Goal: Task Accomplishment & Management: Complete application form

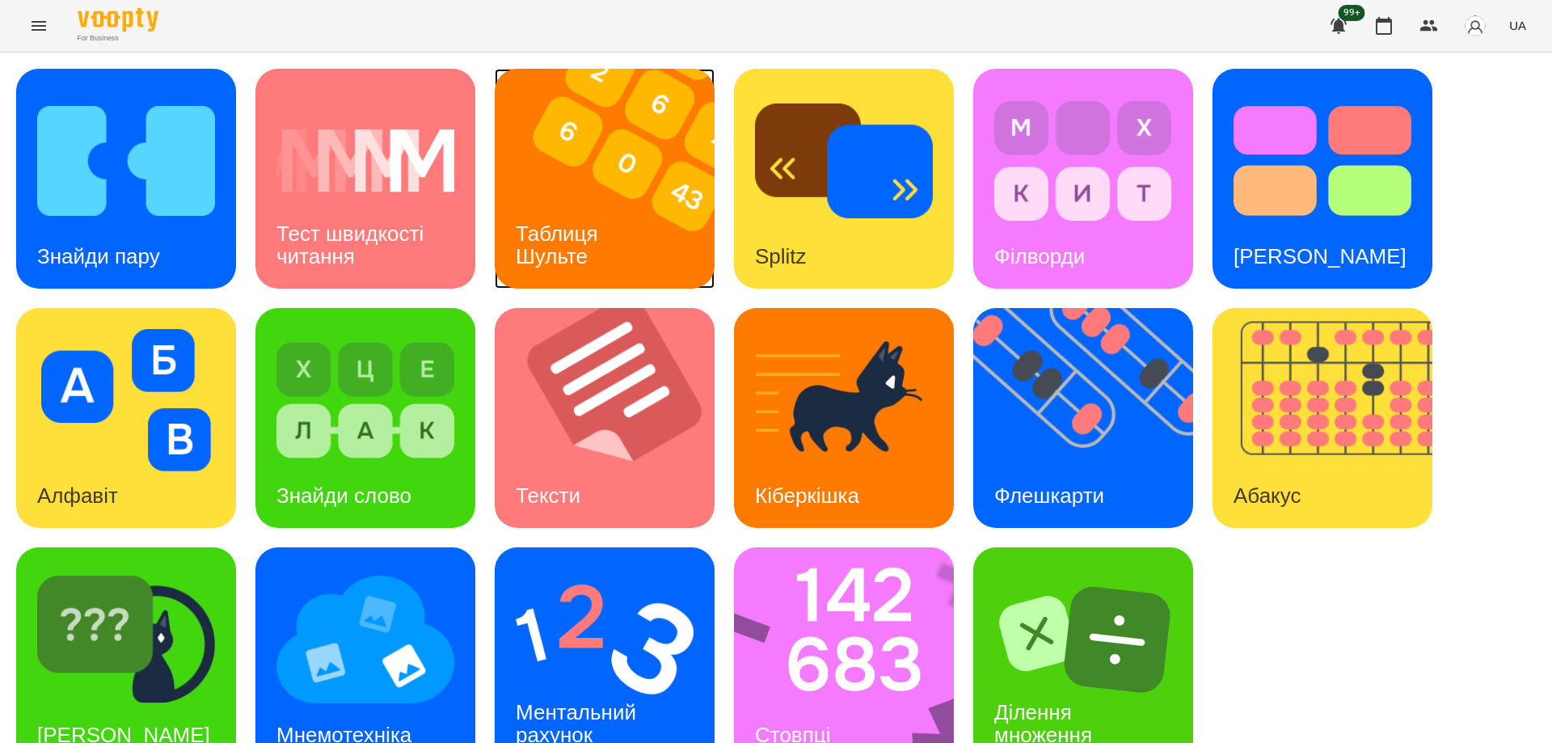
click at [605, 255] on div "Таблиця Шульте" at bounding box center [560, 245] width 130 height 86
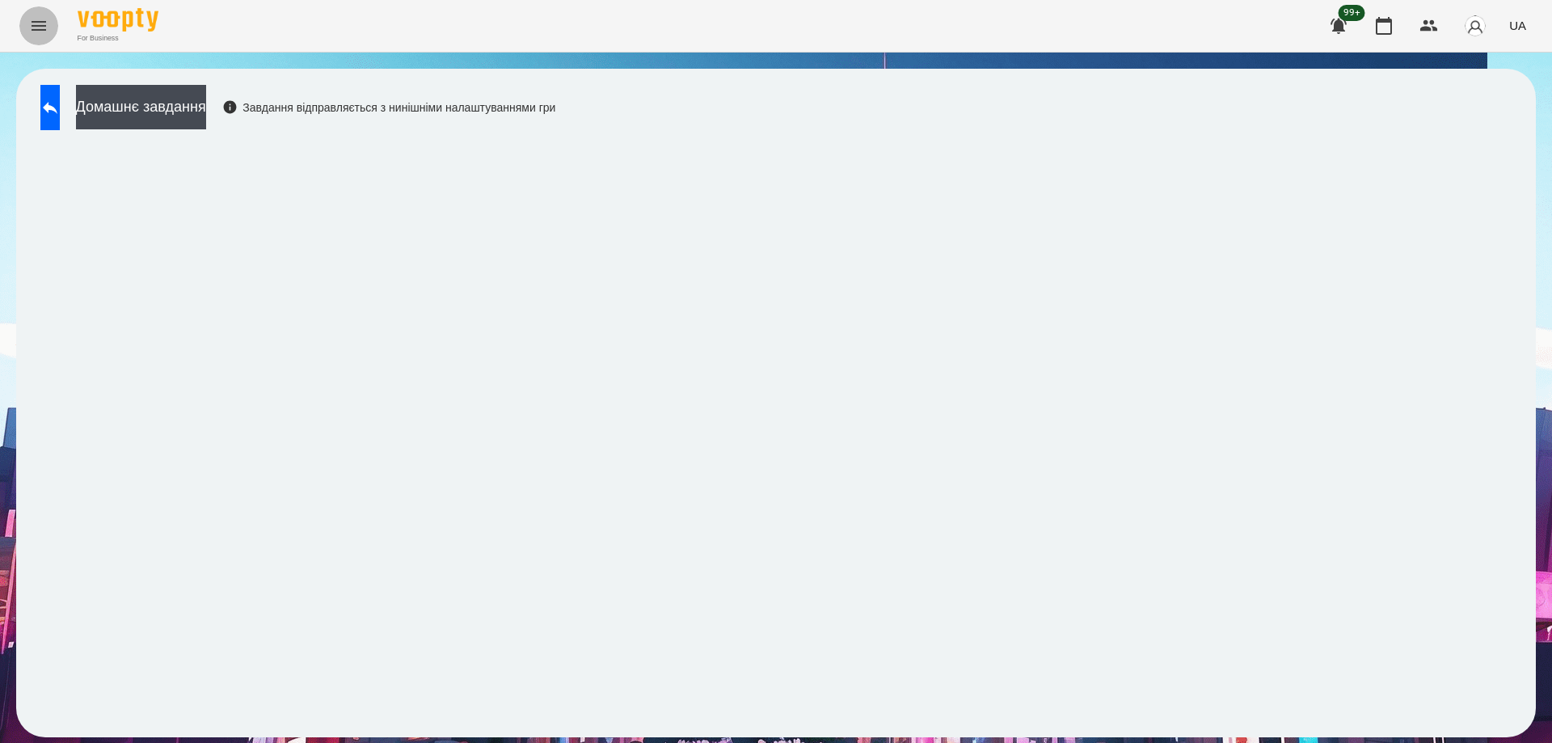
click at [36, 27] on icon "Menu" at bounding box center [38, 25] width 19 height 19
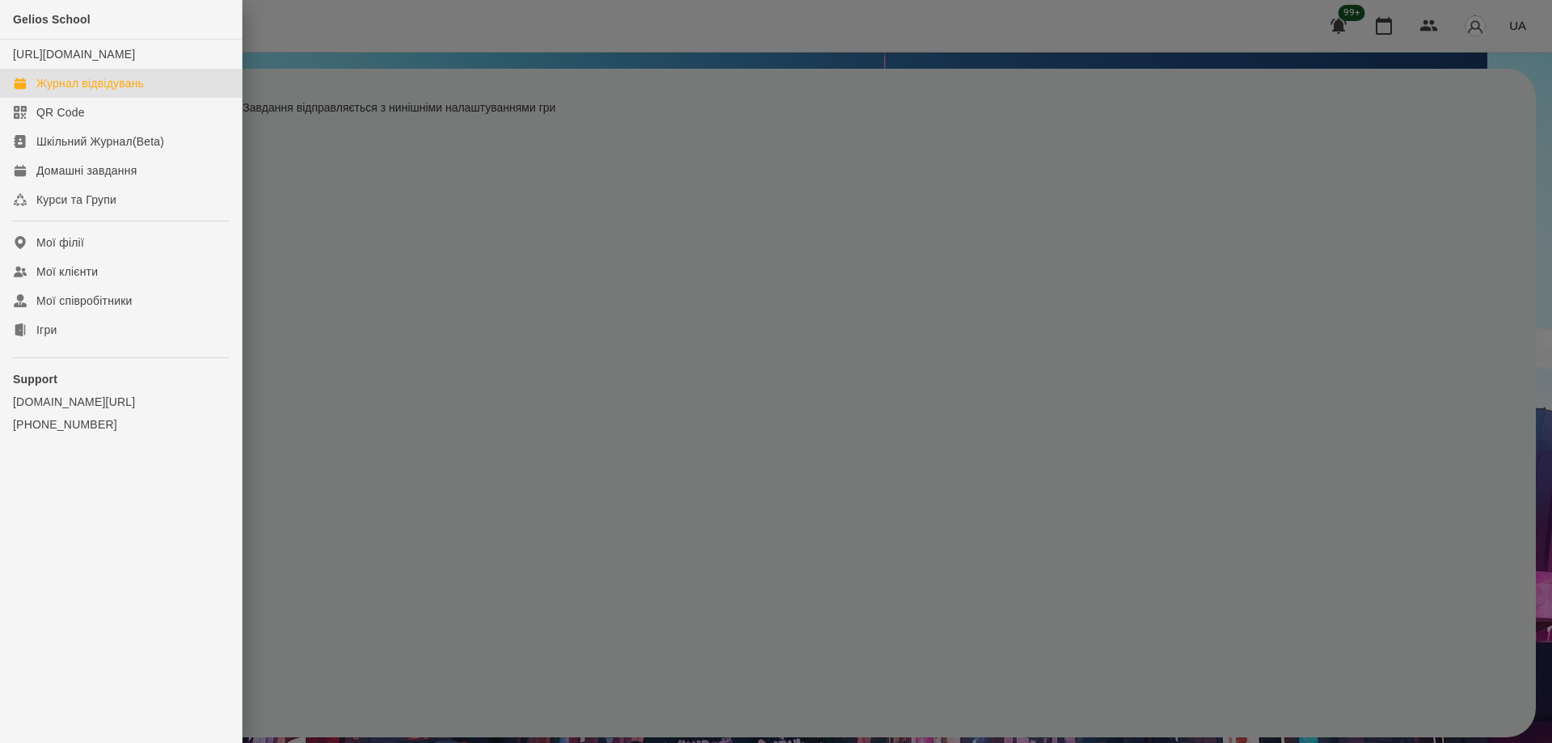
click at [98, 91] on div "Журнал відвідувань" at bounding box center [89, 83] width 107 height 16
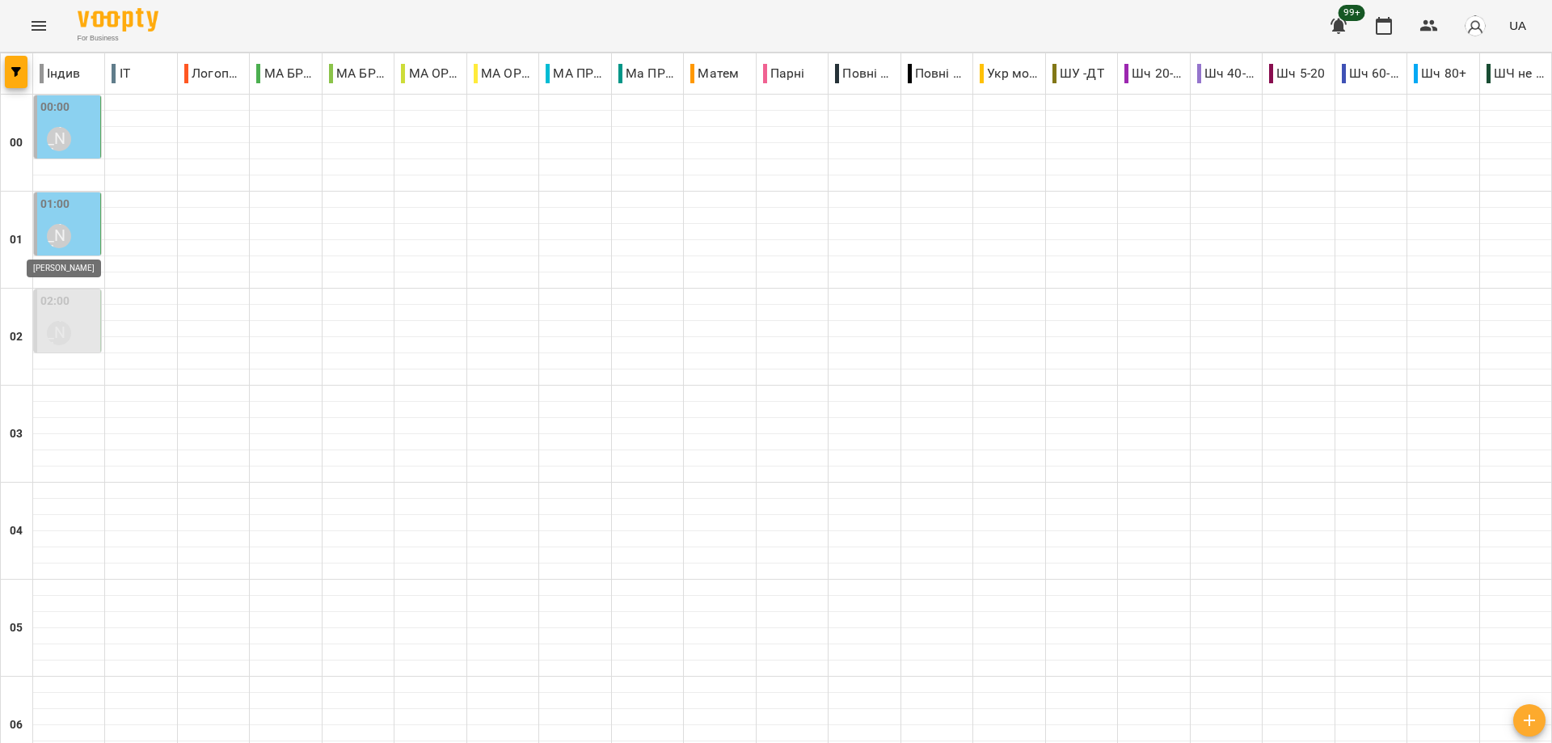
click at [51, 229] on div "[PERSON_NAME]" at bounding box center [59, 236] width 24 height 24
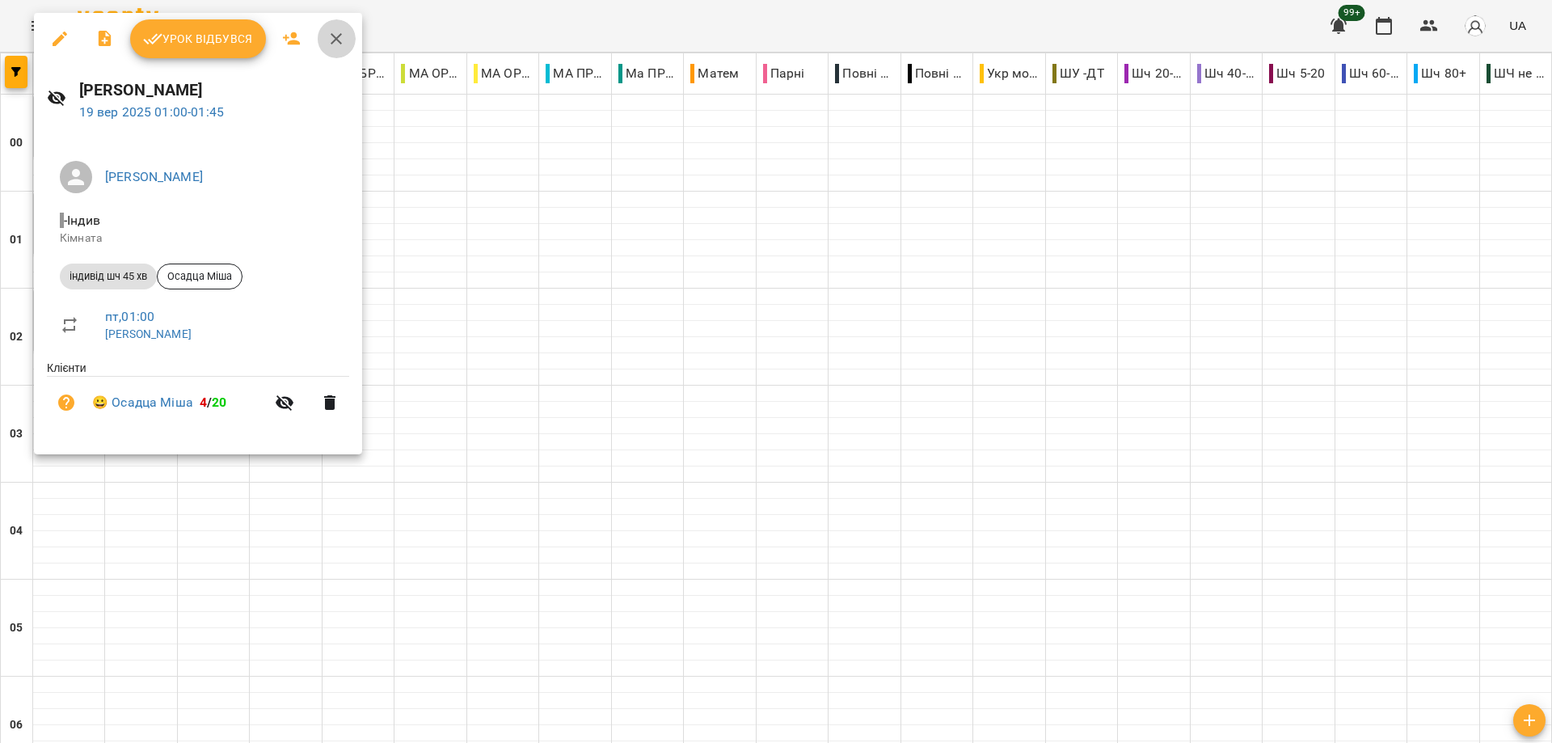
click at [337, 44] on icon "button" at bounding box center [335, 38] width 19 height 19
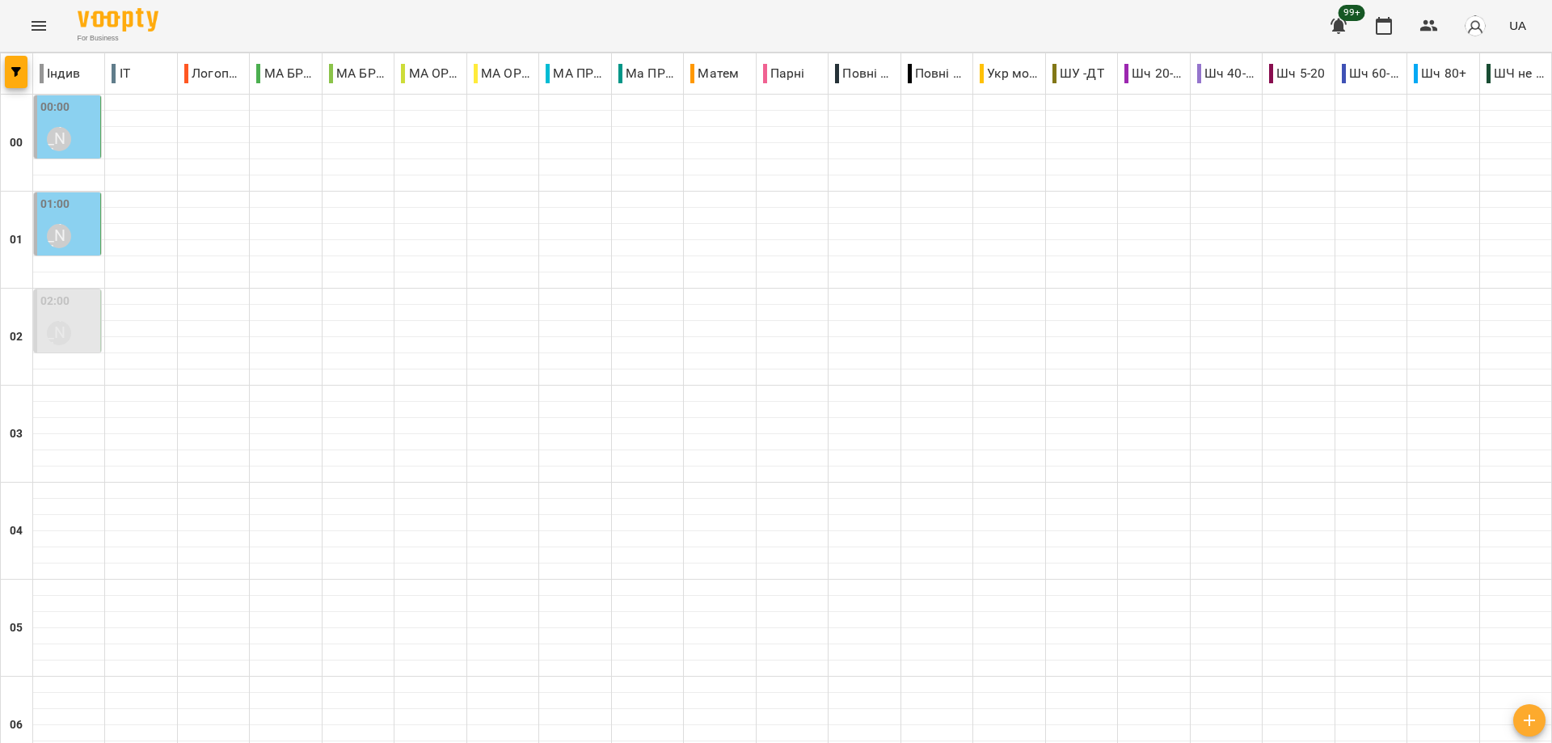
click at [78, 131] on div "00:00 [PERSON_NAME]" at bounding box center [68, 128] width 57 height 59
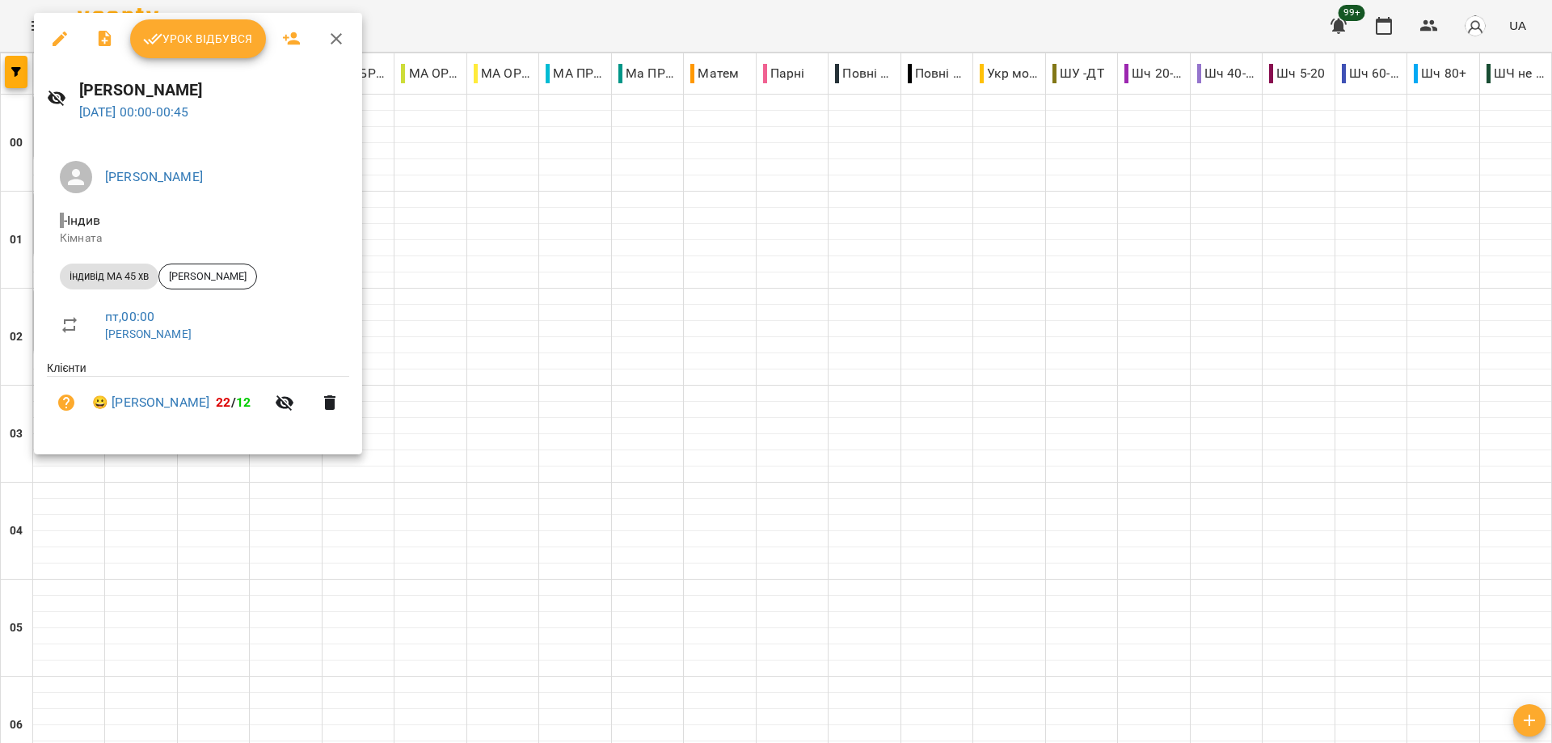
click at [332, 29] on icon "button" at bounding box center [335, 38] width 19 height 19
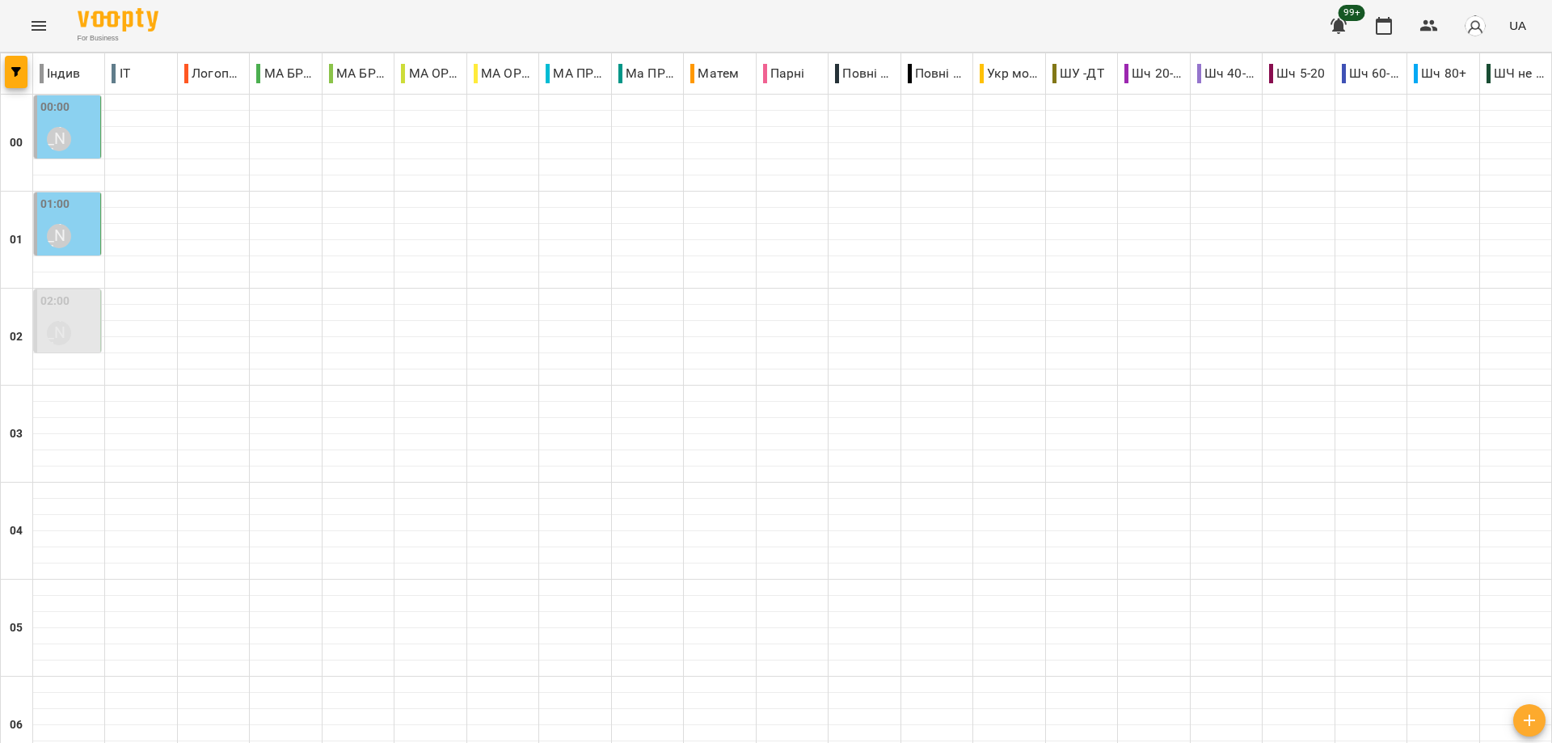
click at [74, 222] on div "[PERSON_NAME]" at bounding box center [58, 235] width 37 height 37
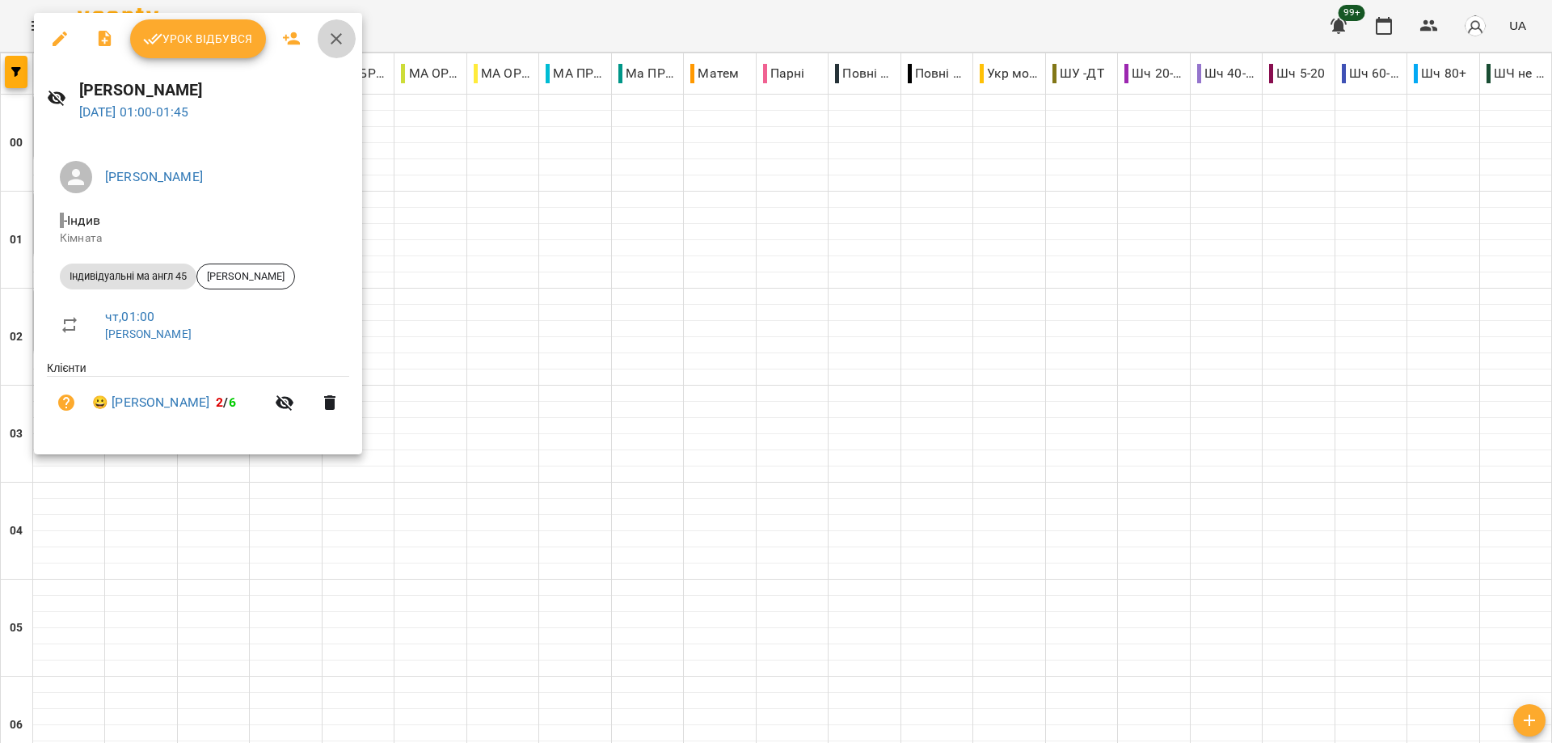
click at [339, 36] on icon "button" at bounding box center [335, 38] width 19 height 19
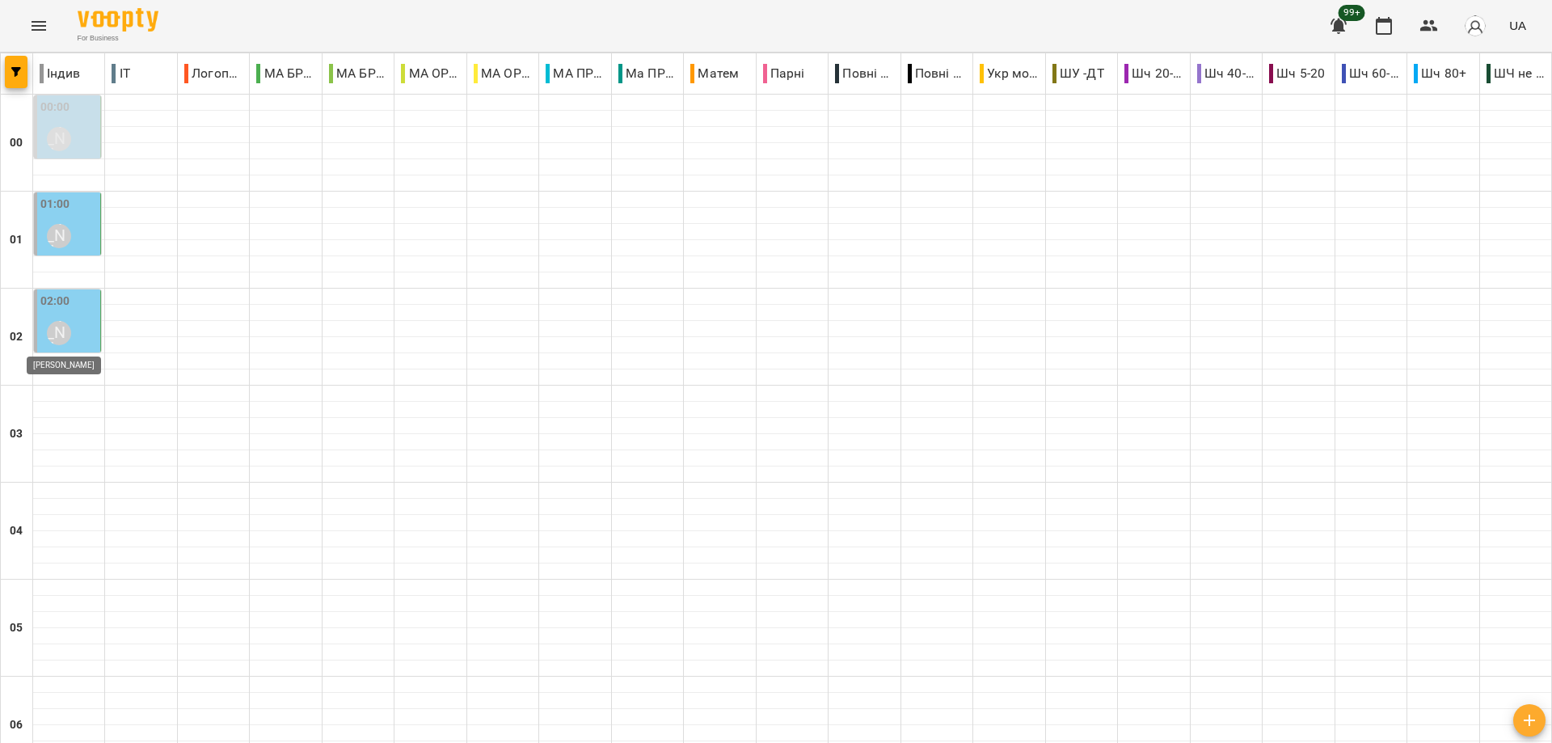
click at [60, 341] on div "[PERSON_NAME]" at bounding box center [59, 333] width 24 height 24
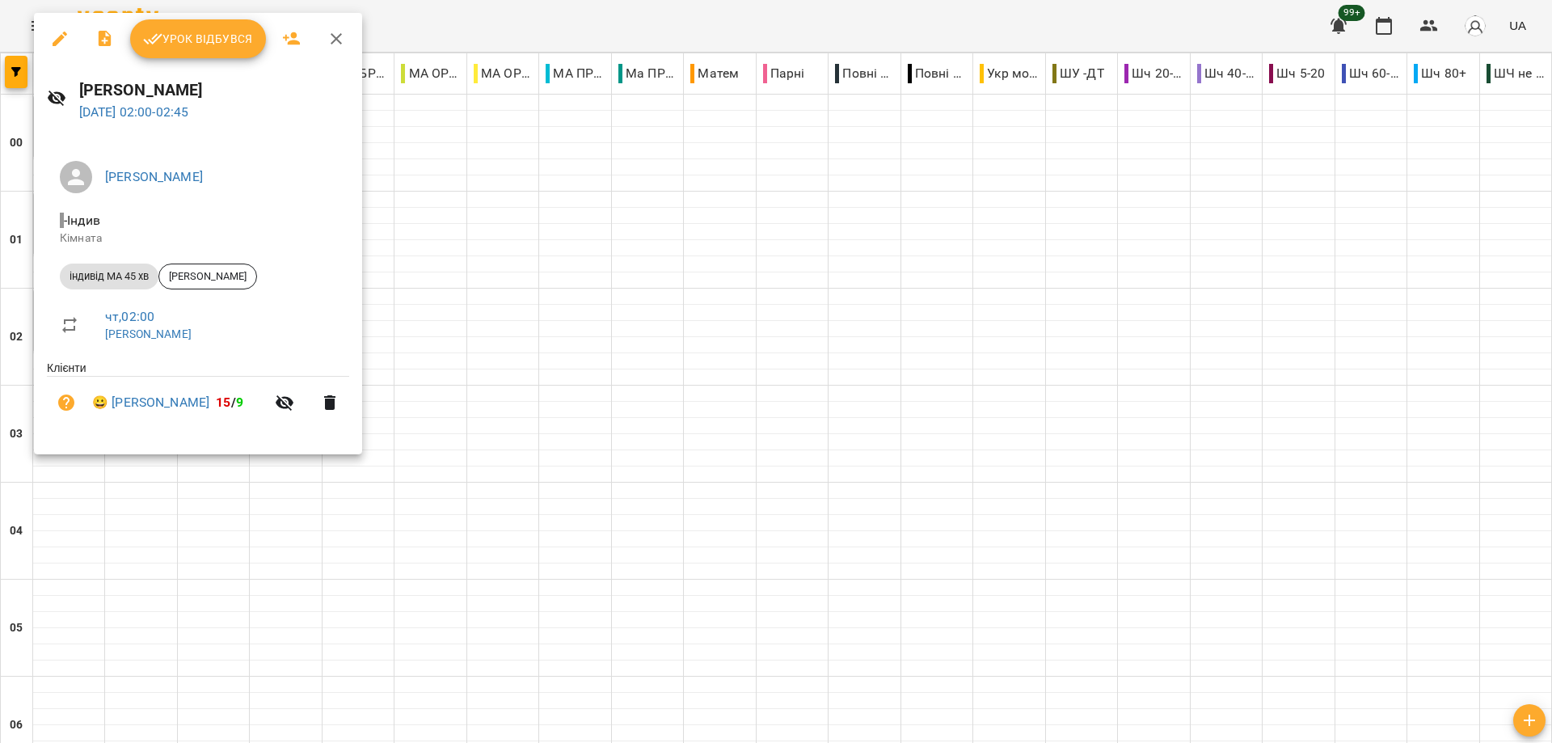
click at [335, 40] on icon "button" at bounding box center [335, 38] width 19 height 19
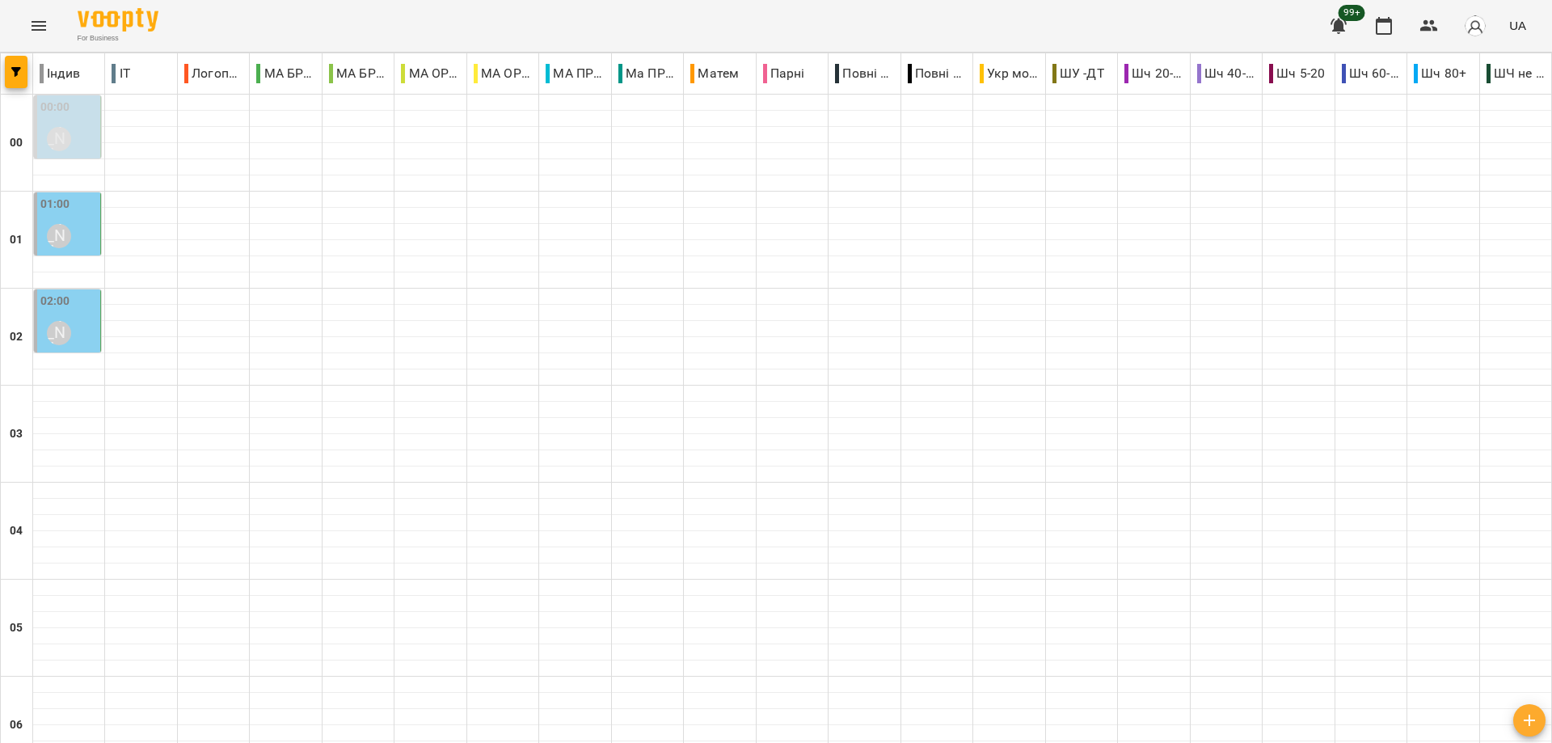
click at [50, 27] on button "Menu" at bounding box center [38, 25] width 39 height 39
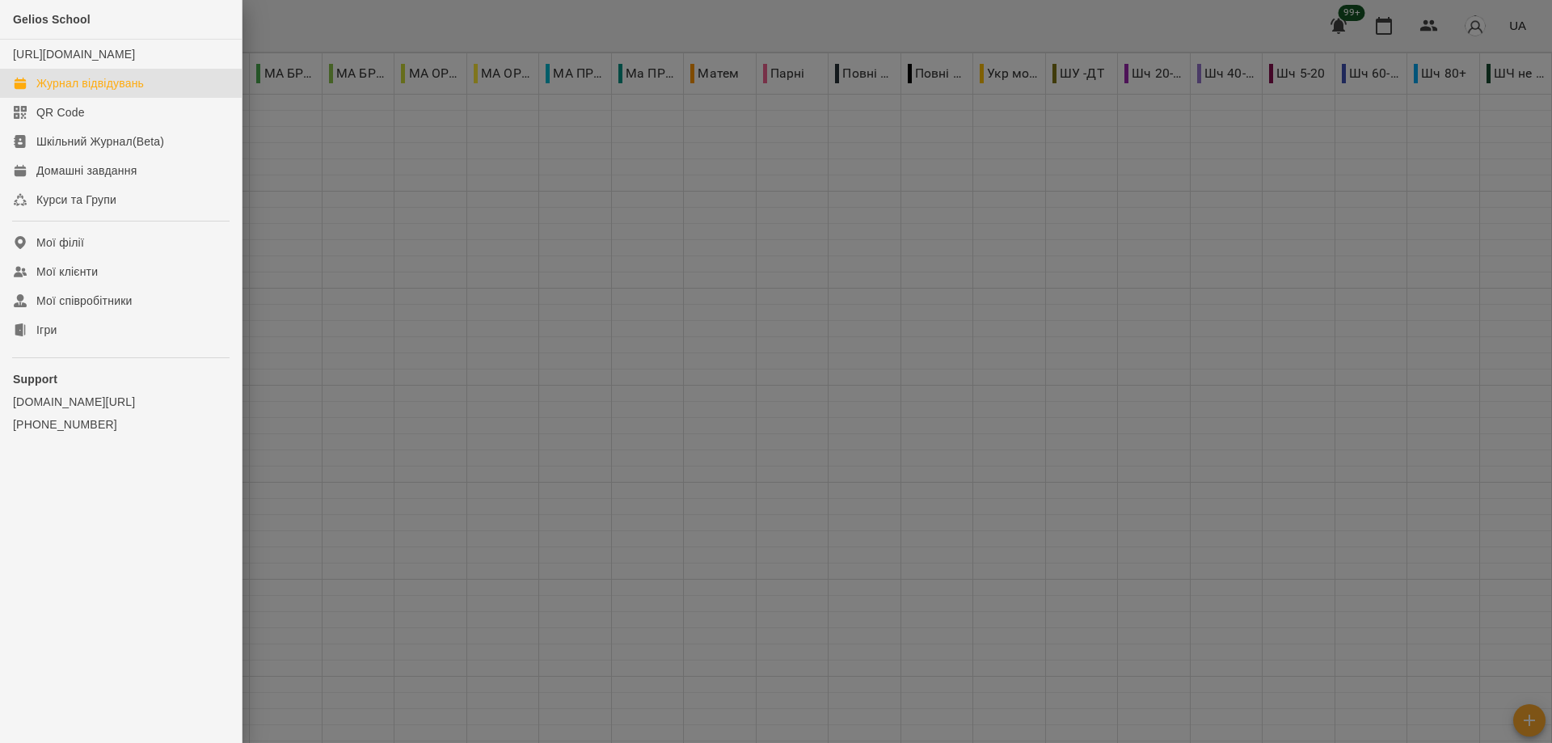
click at [43, 30] on div "Gelios School" at bounding box center [121, 20] width 242 height 40
click at [61, 344] on link "Ігри" at bounding box center [121, 329] width 242 height 29
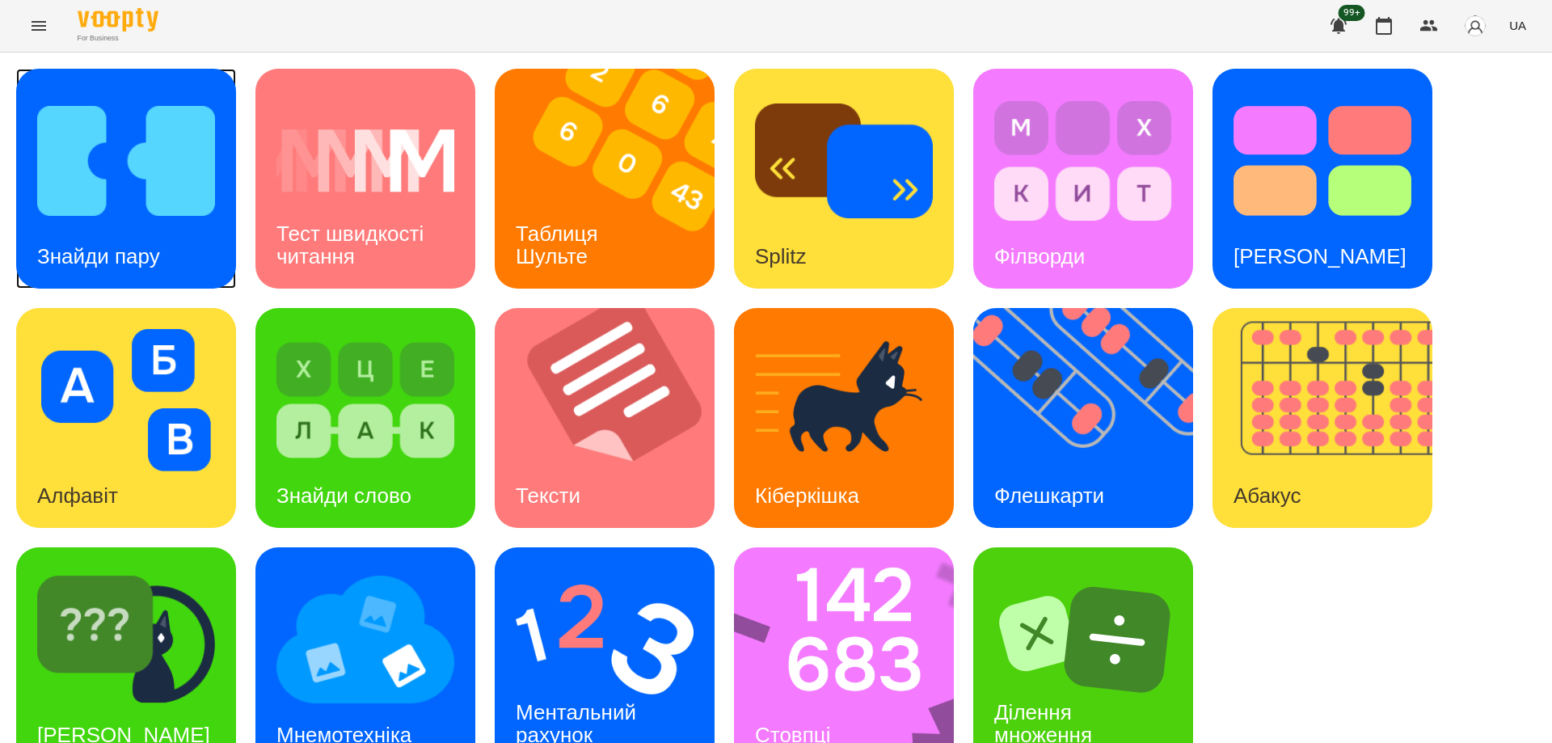
click at [124, 238] on div "Знайди пару" at bounding box center [98, 257] width 165 height 64
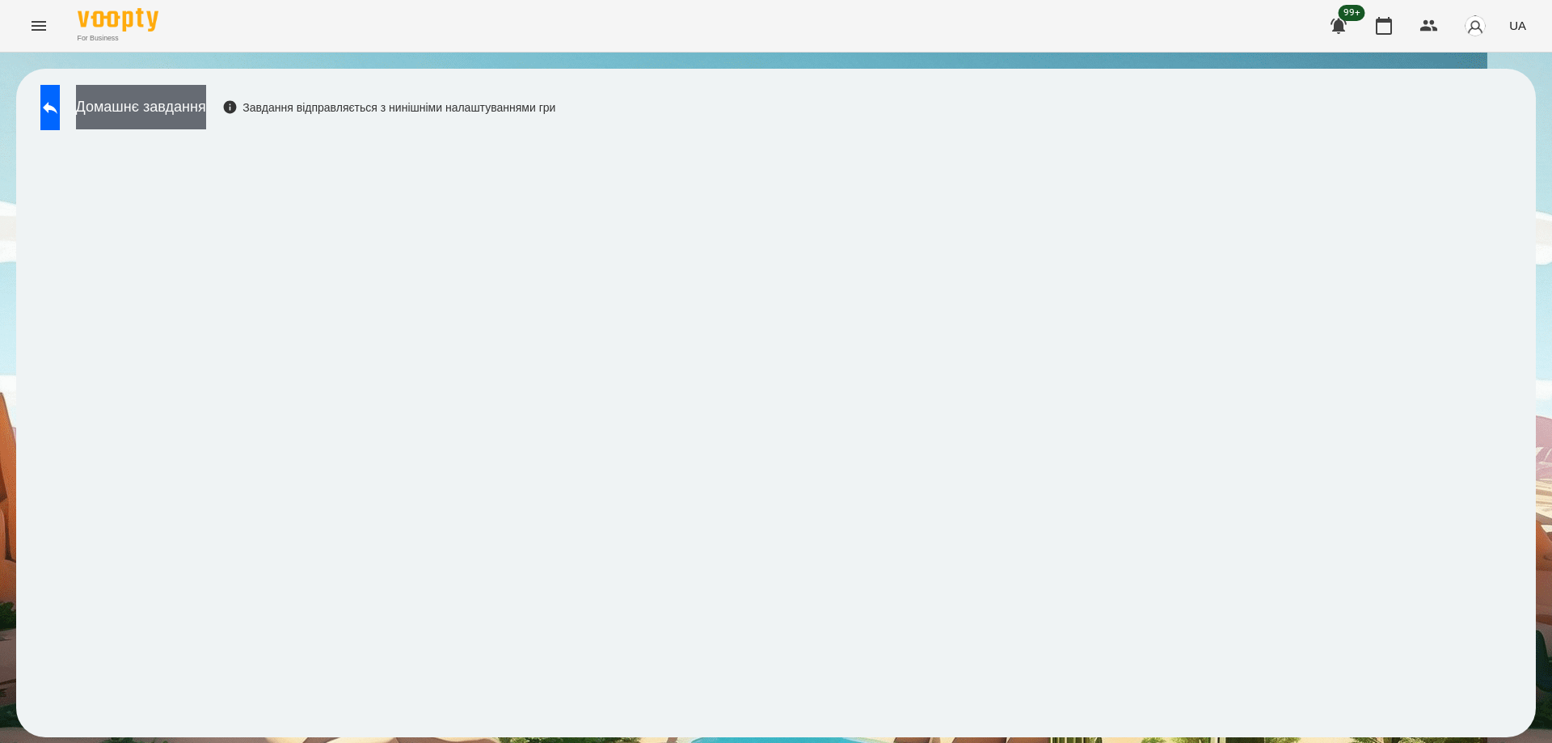
click at [206, 106] on button "Домашнє завдання" at bounding box center [141, 107] width 130 height 44
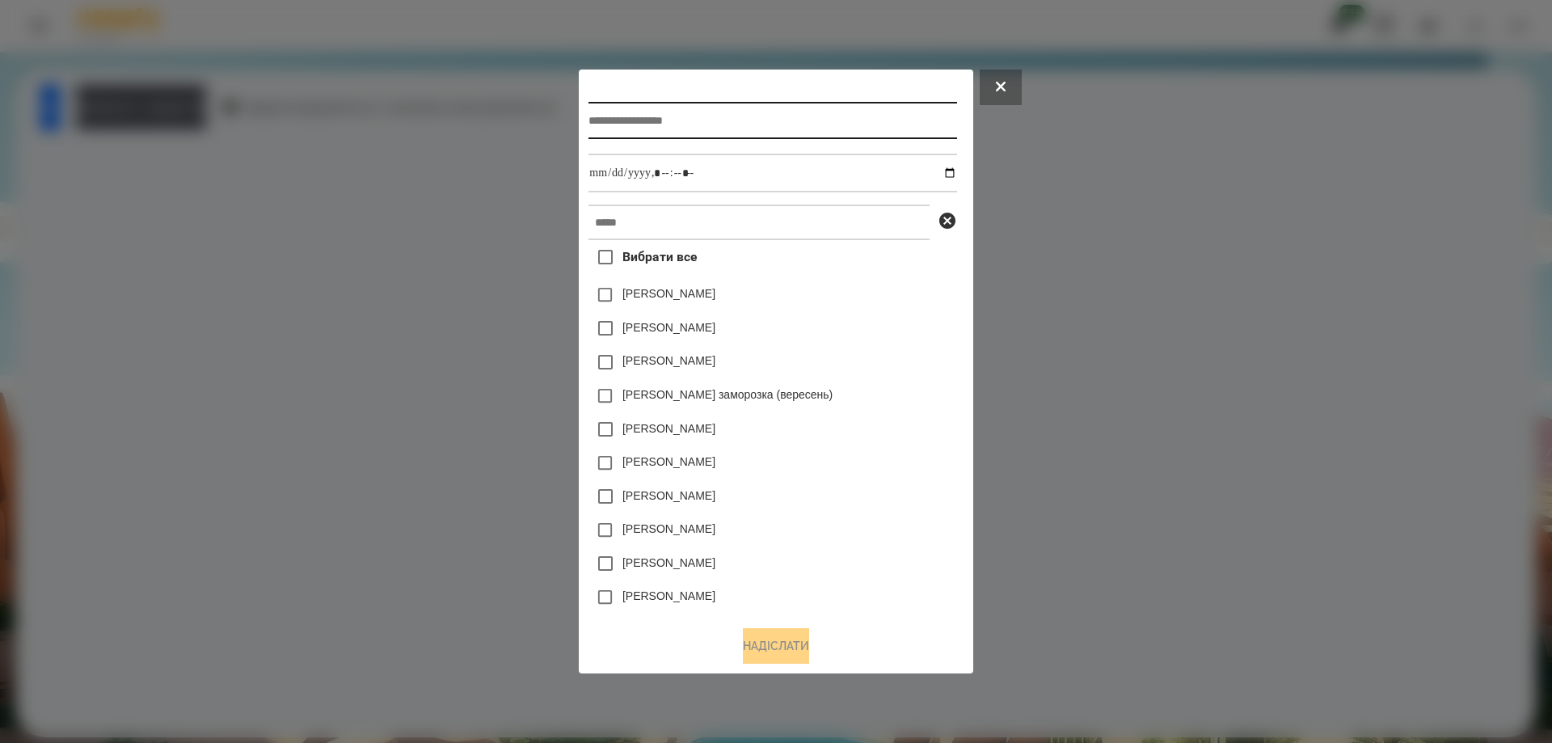
click at [676, 121] on input "text" at bounding box center [772, 120] width 368 height 37
click at [667, 127] on input "**********" at bounding box center [772, 120] width 368 height 37
type input "**********"
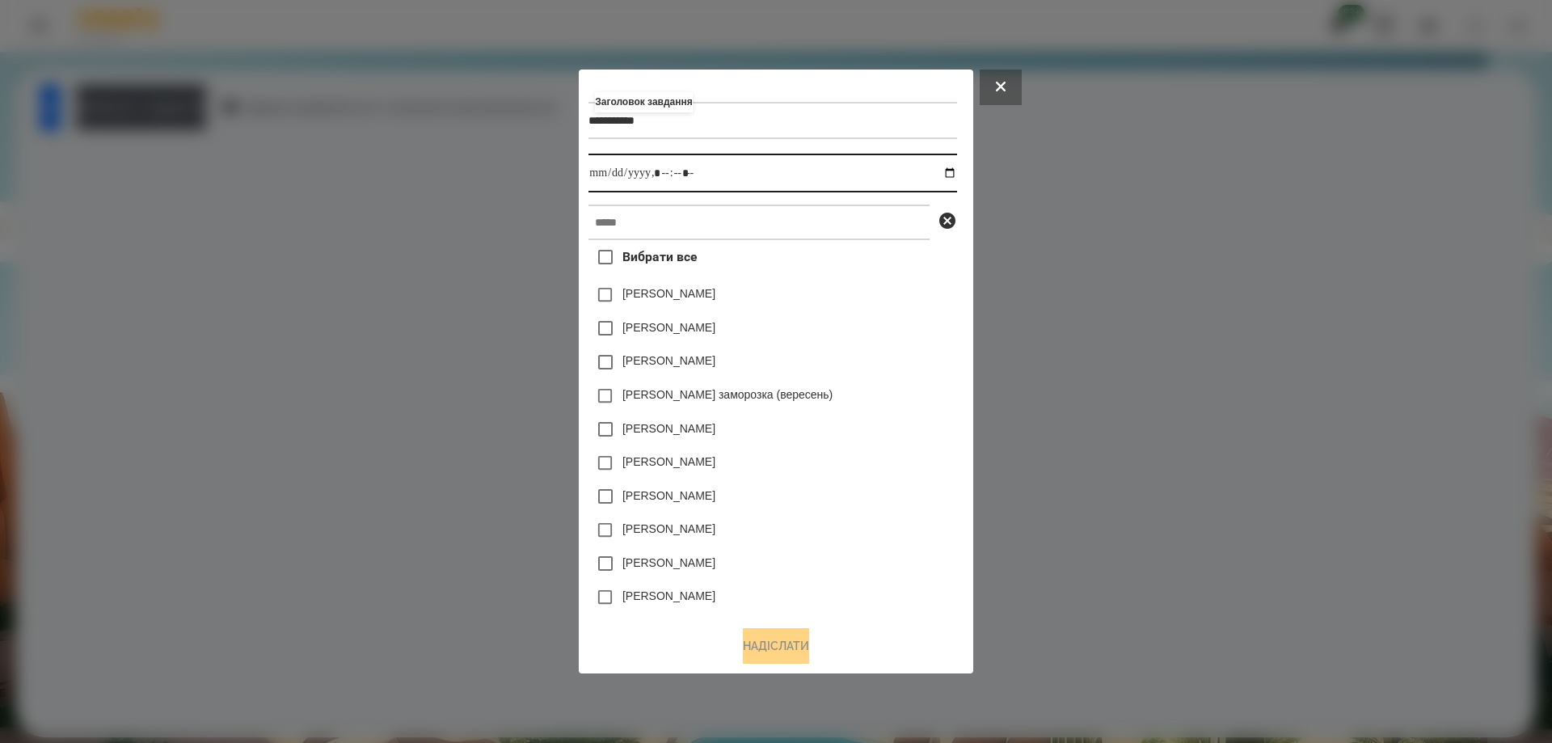
click at [956, 170] on input "datetime-local" at bounding box center [772, 173] width 368 height 39
type input "**********"
drag, startPoint x: 883, startPoint y: 329, endPoint x: 874, endPoint y: 318, distance: 14.3
click at [883, 329] on div "[PERSON_NAME]" at bounding box center [772, 328] width 368 height 34
click at [720, 213] on input "text" at bounding box center [758, 222] width 341 height 36
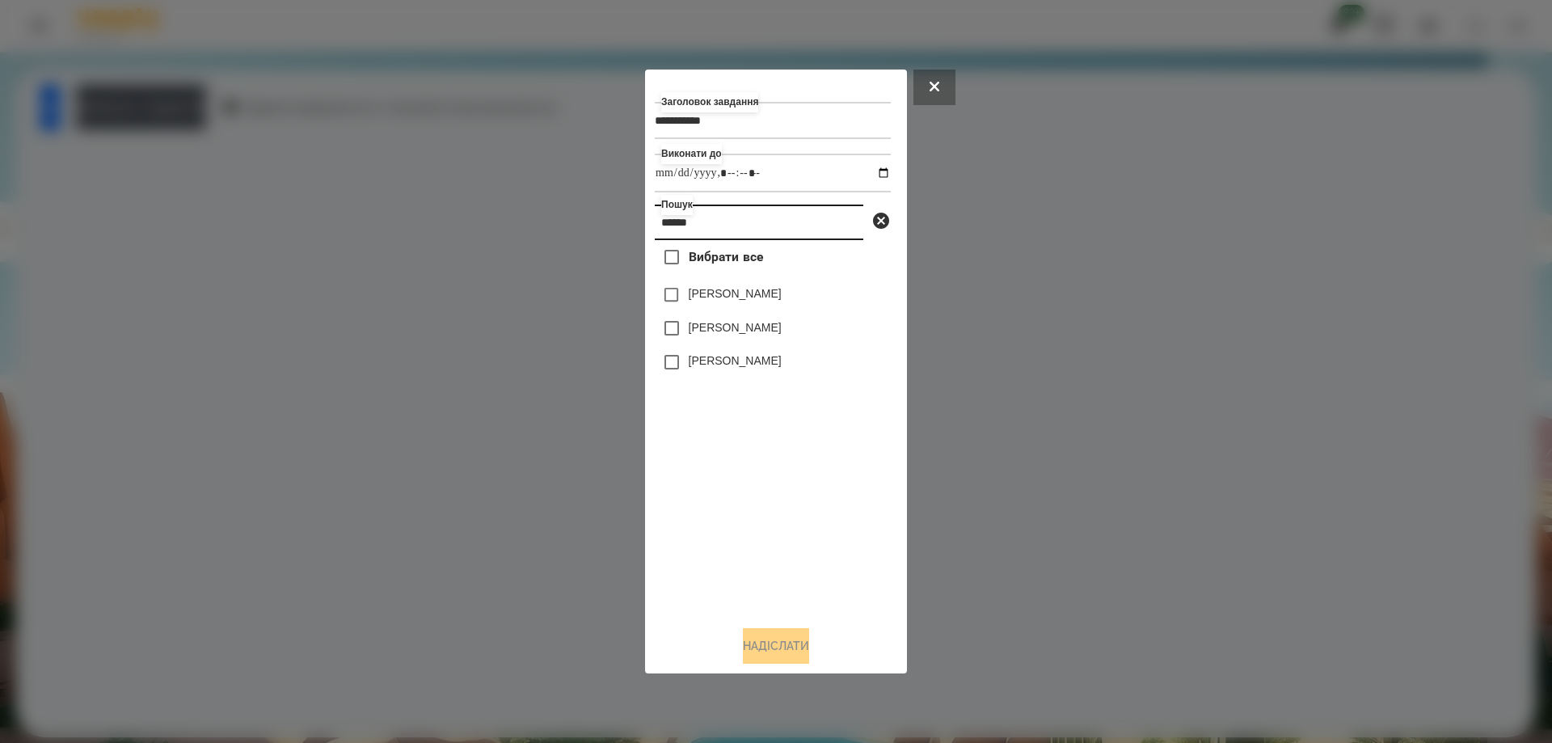
type input "******"
click at [781, 298] on label "[PERSON_NAME]" at bounding box center [734, 293] width 93 height 16
click at [779, 453] on div "Вибрати все [PERSON_NAME] [PERSON_NAME] [PERSON_NAME]" at bounding box center [773, 426] width 236 height 372
click at [764, 657] on button "Надіслати" at bounding box center [776, 646] width 66 height 36
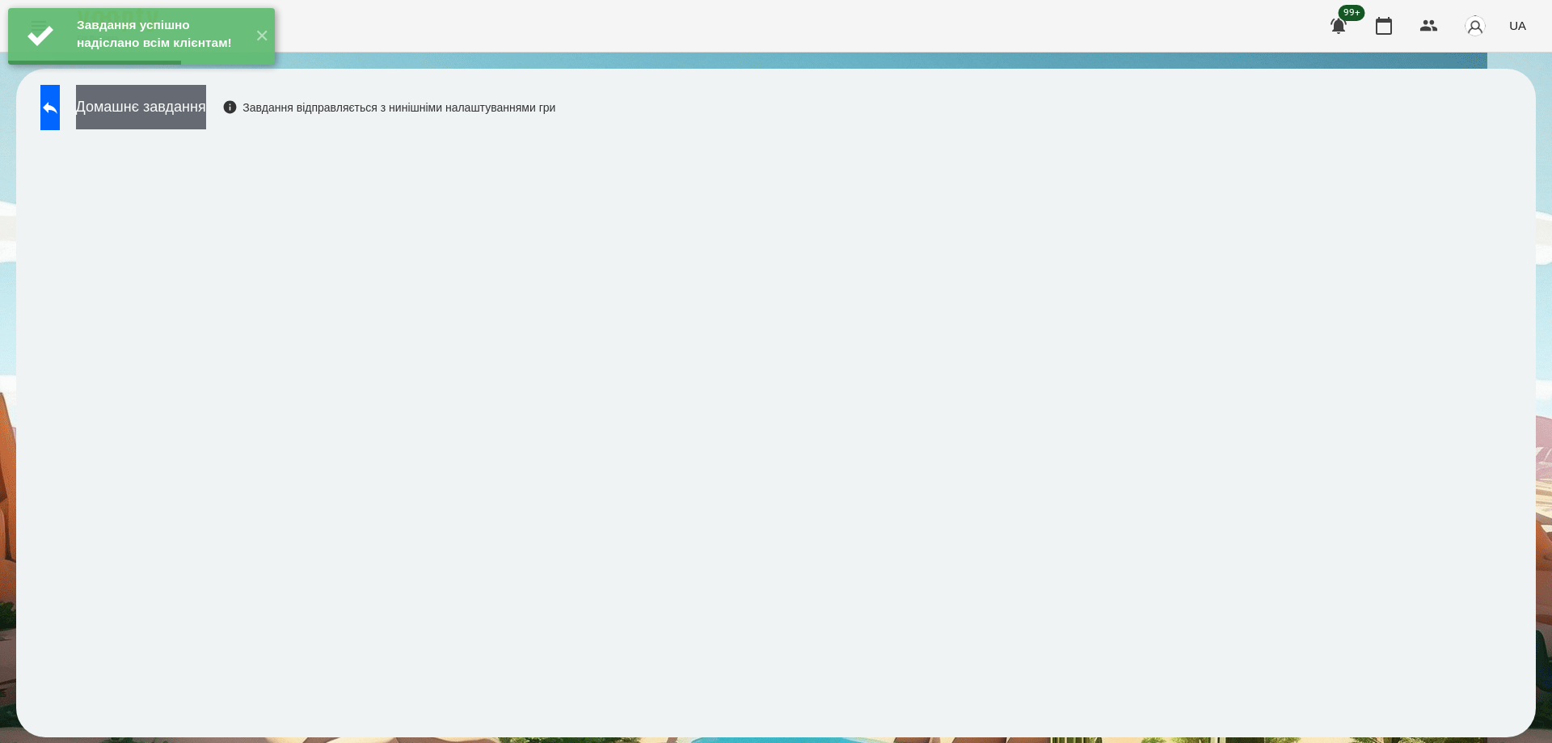
click at [149, 107] on button "Домашнє завдання" at bounding box center [141, 107] width 130 height 44
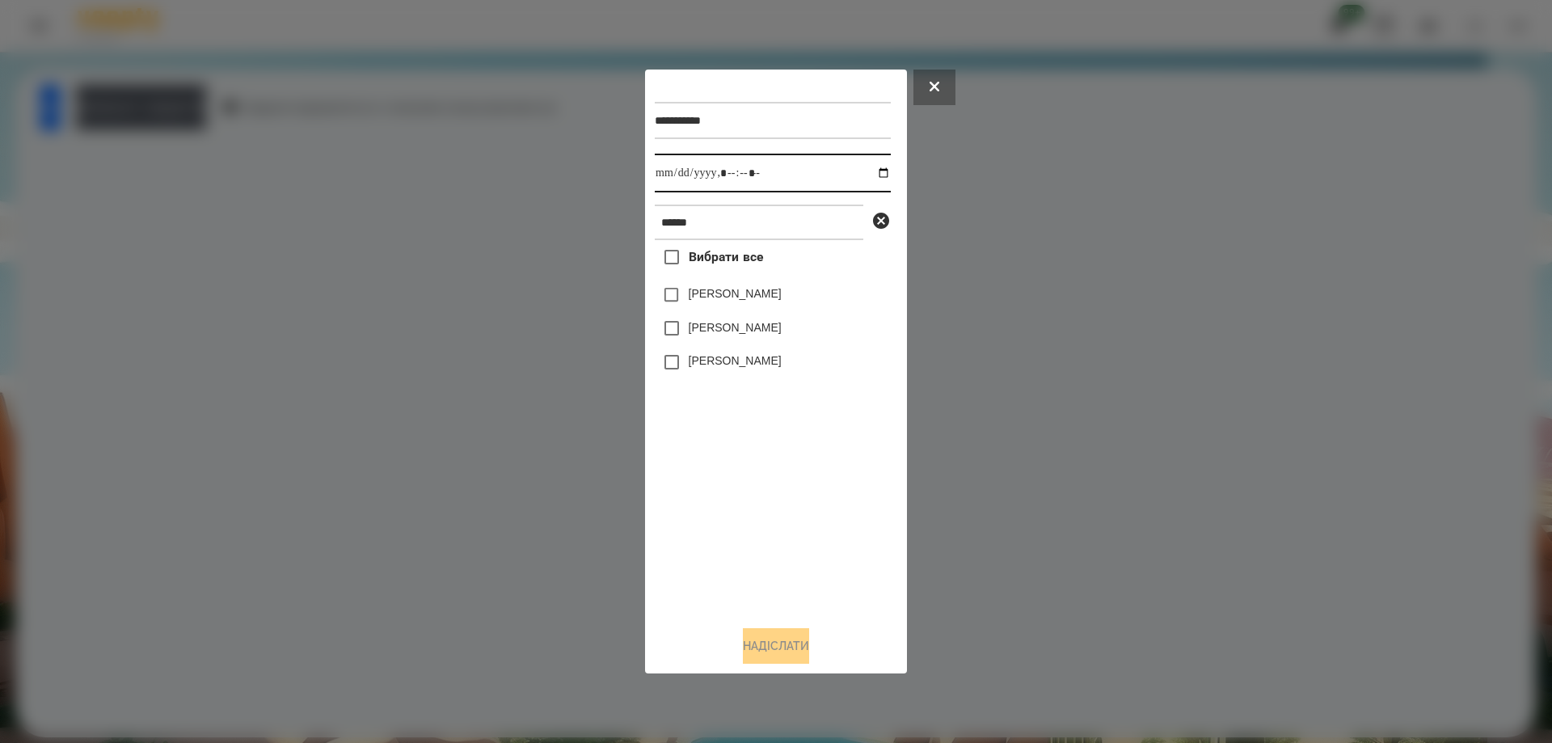
click at [874, 174] on input "datetime-local" at bounding box center [773, 173] width 236 height 39
type input "**********"
drag, startPoint x: 776, startPoint y: 525, endPoint x: 773, endPoint y: 516, distance: 9.2
click at [776, 525] on div "Вибрати все [PERSON_NAME] [PERSON_NAME] [PERSON_NAME]" at bounding box center [773, 426] width 236 height 372
click at [762, 300] on label "[PERSON_NAME]" at bounding box center [734, 293] width 93 height 16
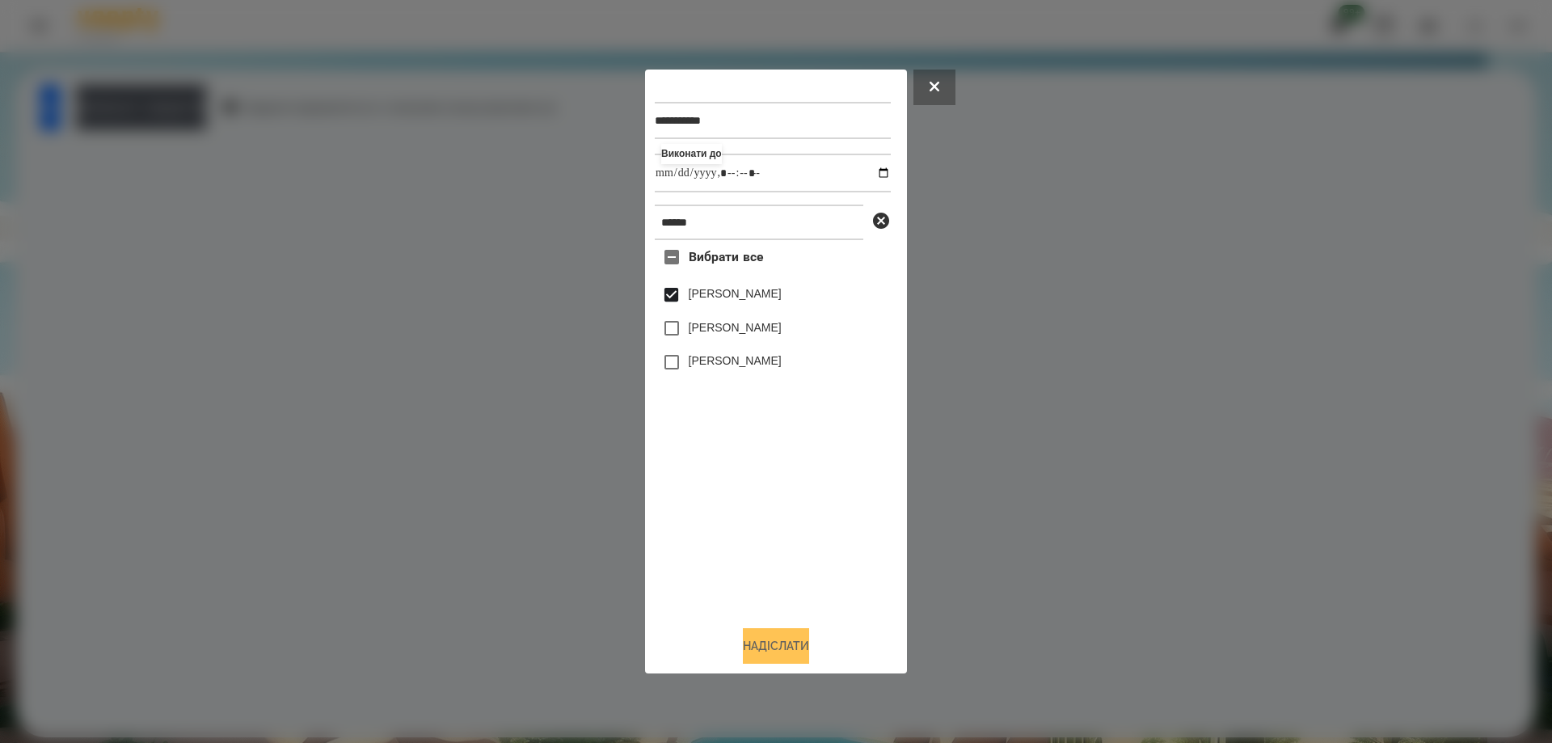
click at [794, 663] on button "Надіслати" at bounding box center [776, 646] width 66 height 36
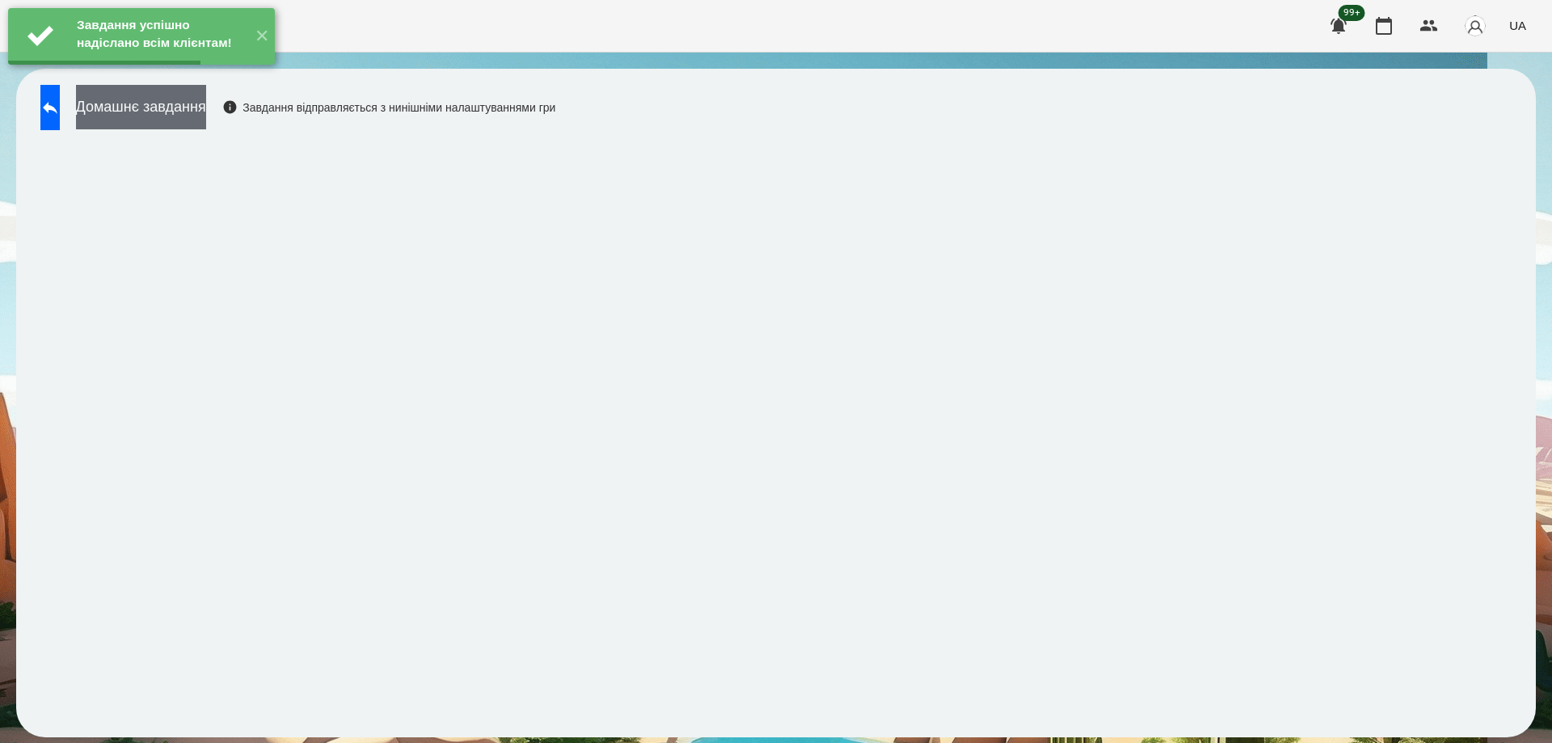
click at [195, 105] on button "Домашнє завдання" at bounding box center [141, 107] width 130 height 44
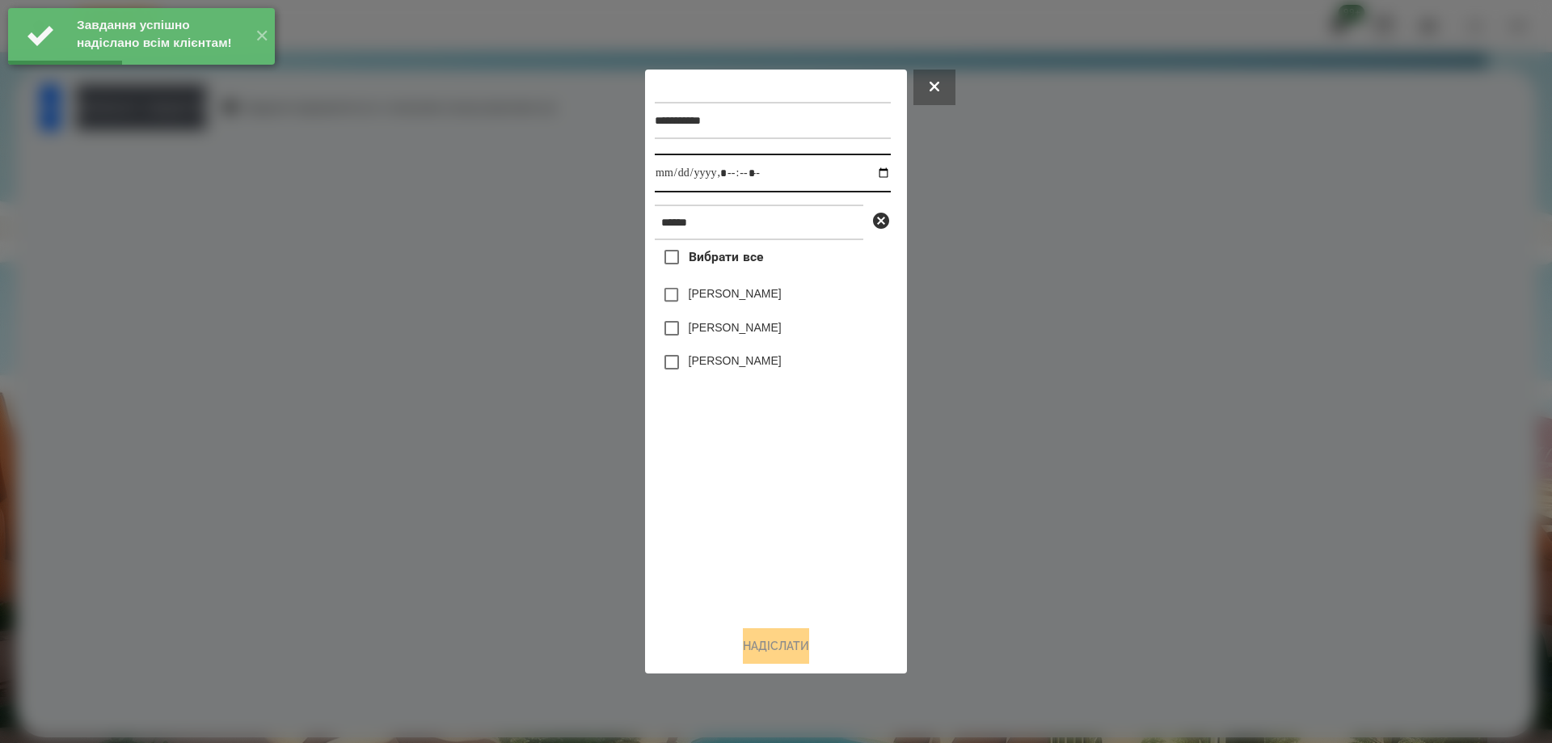
click at [878, 179] on input "datetime-local" at bounding box center [773, 173] width 236 height 39
type input "**********"
drag, startPoint x: 777, startPoint y: 564, endPoint x: 760, endPoint y: 458, distance: 107.2
click at [777, 553] on div "Вибрати все [PERSON_NAME] [PERSON_NAME] [PERSON_NAME]" at bounding box center [773, 426] width 236 height 372
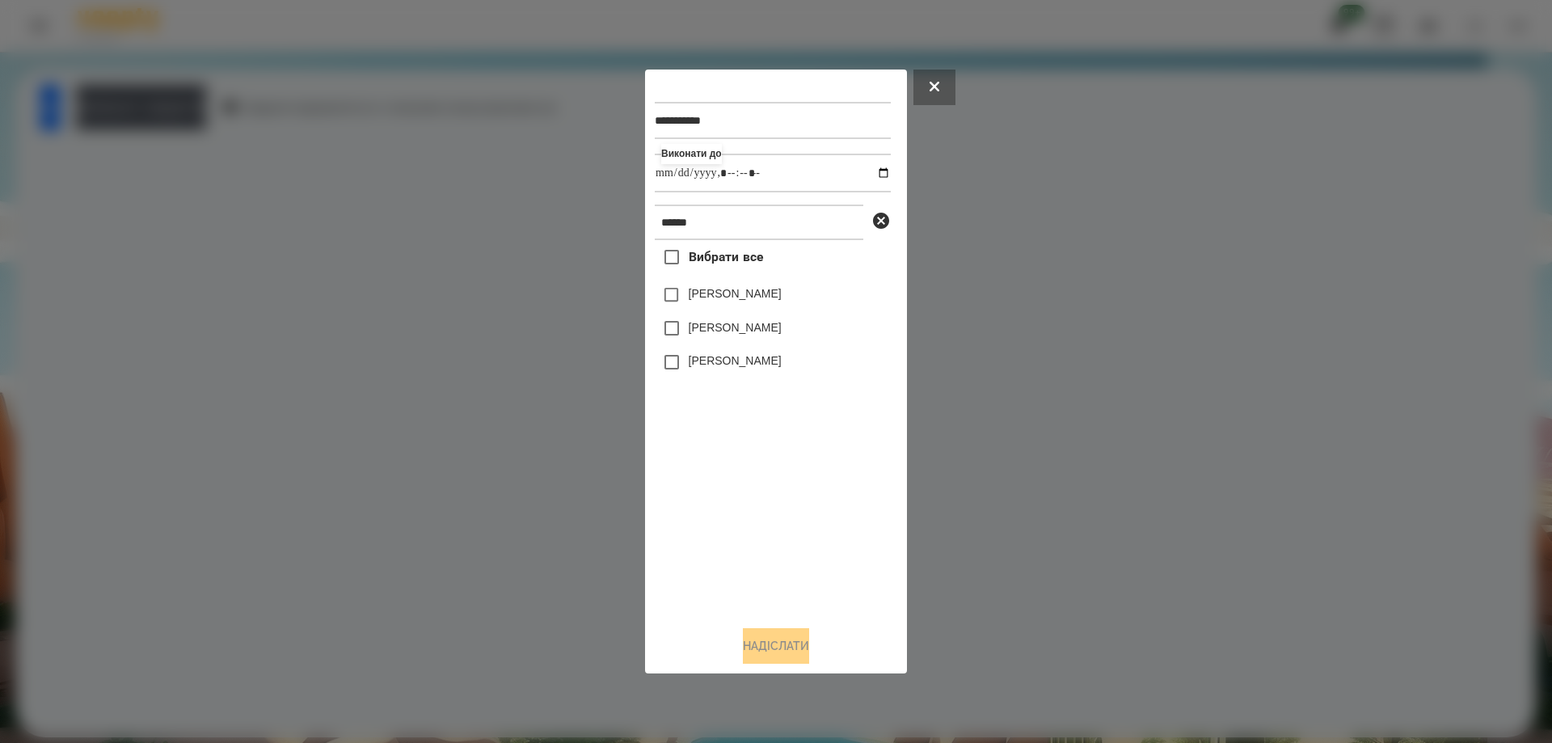
click at [760, 288] on label "[PERSON_NAME]" at bounding box center [734, 293] width 93 height 16
click at [766, 651] on button "Надіслати" at bounding box center [776, 646] width 66 height 36
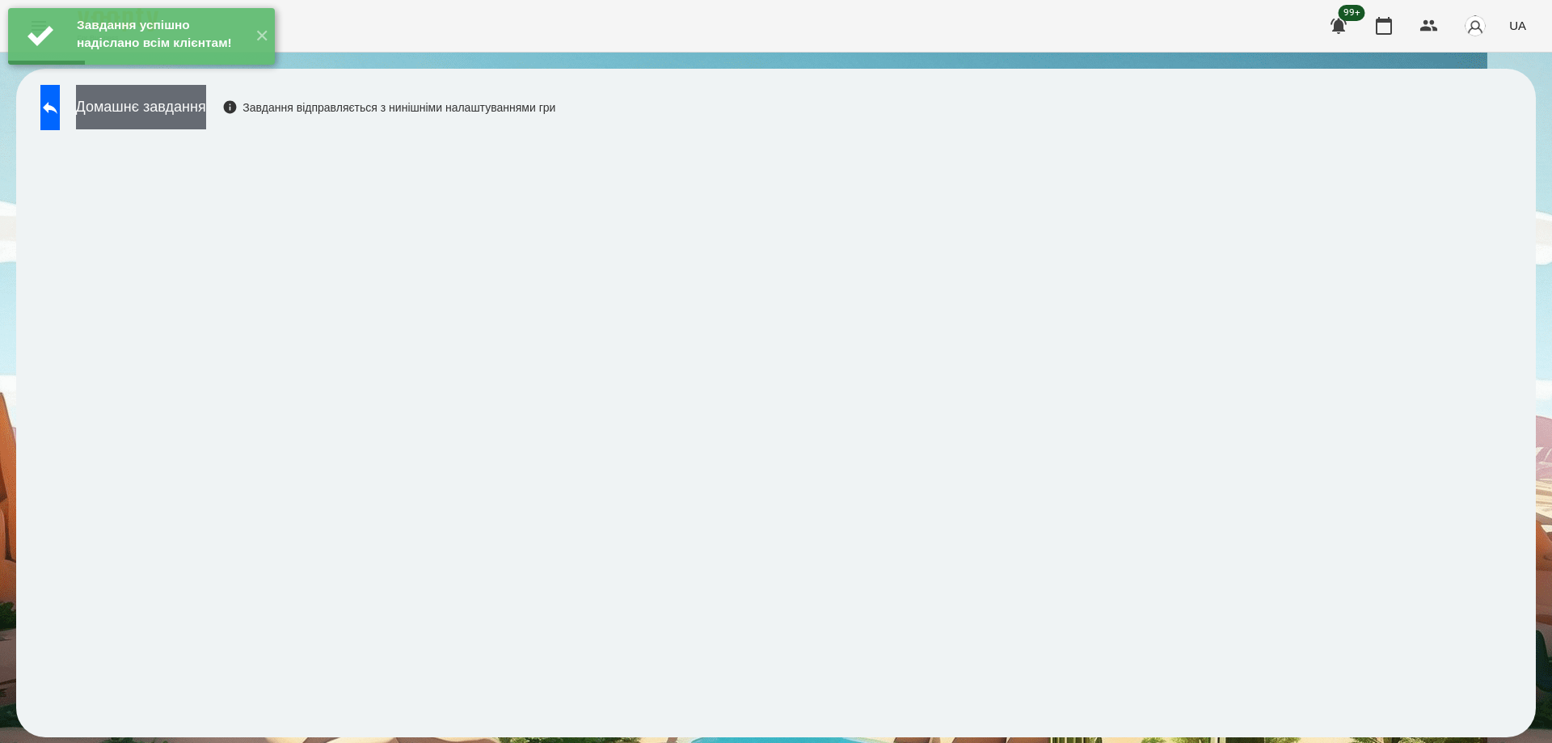
click at [204, 107] on button "Домашнє завдання" at bounding box center [141, 107] width 130 height 44
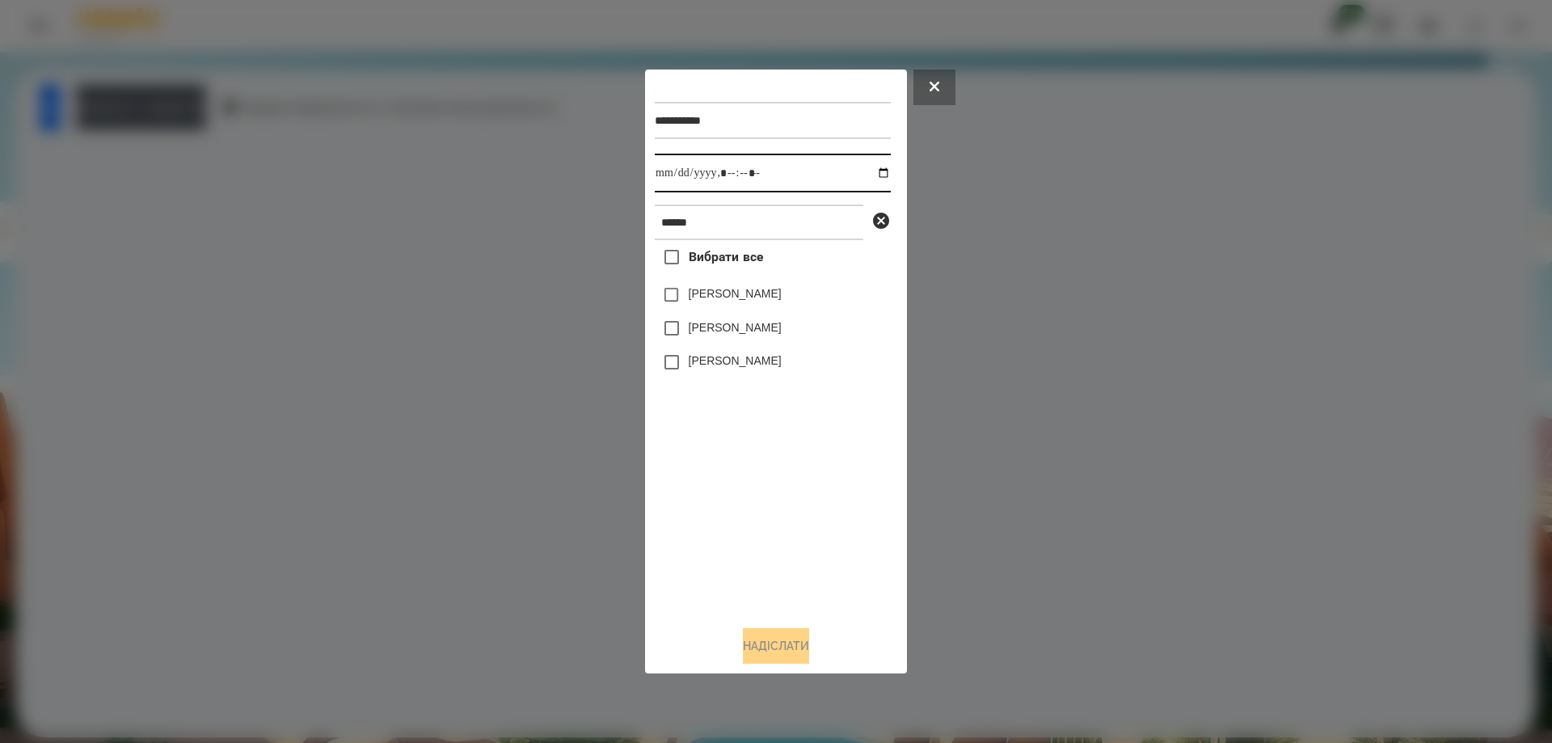
click at [875, 177] on input "datetime-local" at bounding box center [773, 173] width 236 height 39
type input "**********"
drag, startPoint x: 791, startPoint y: 576, endPoint x: 765, endPoint y: 513, distance: 68.1
click at [789, 570] on div "Вибрати все [PERSON_NAME] [PERSON_NAME] [PERSON_NAME]" at bounding box center [773, 426] width 236 height 372
click at [726, 292] on label "[PERSON_NAME]" at bounding box center [734, 293] width 93 height 16
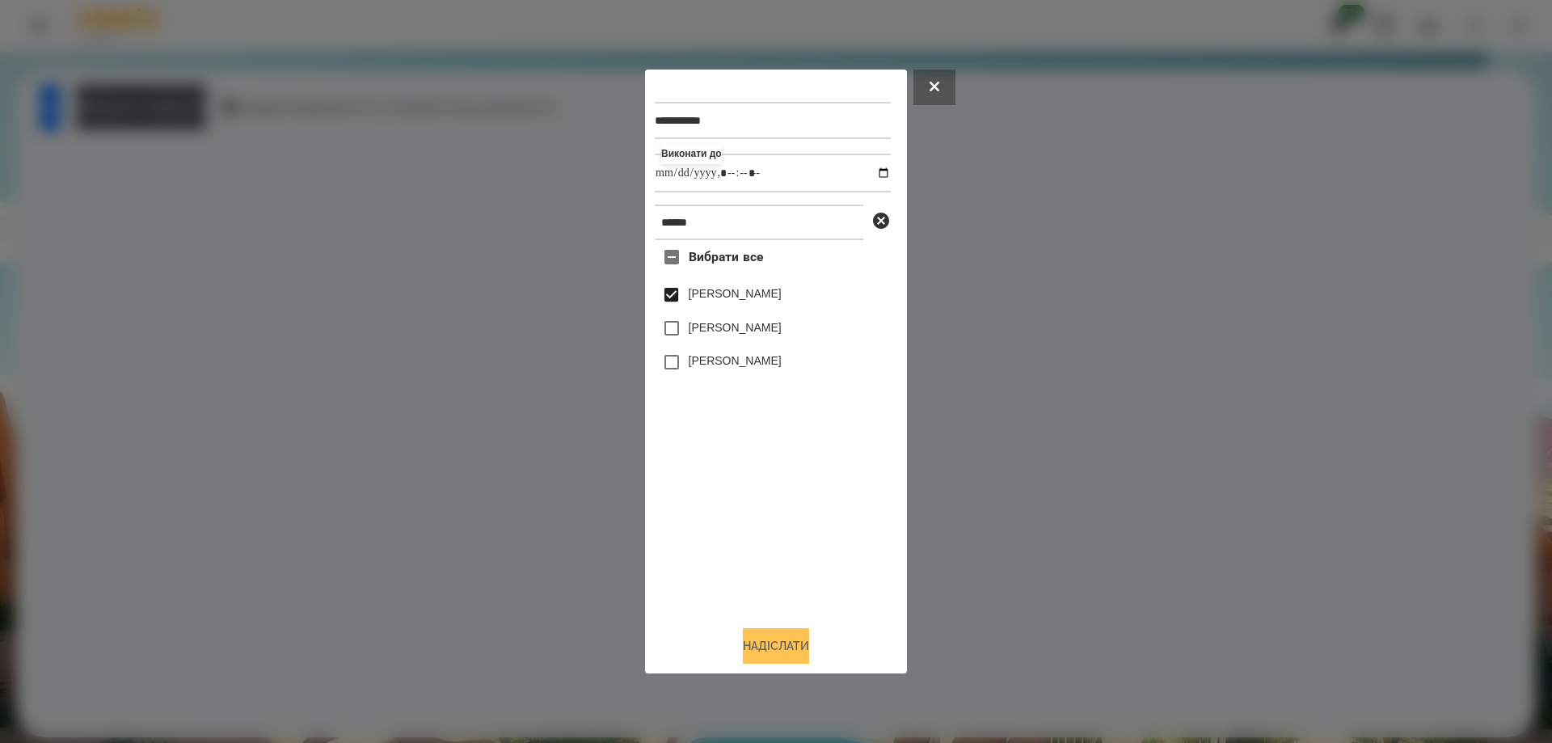
click at [782, 654] on button "Надіслати" at bounding box center [776, 646] width 66 height 36
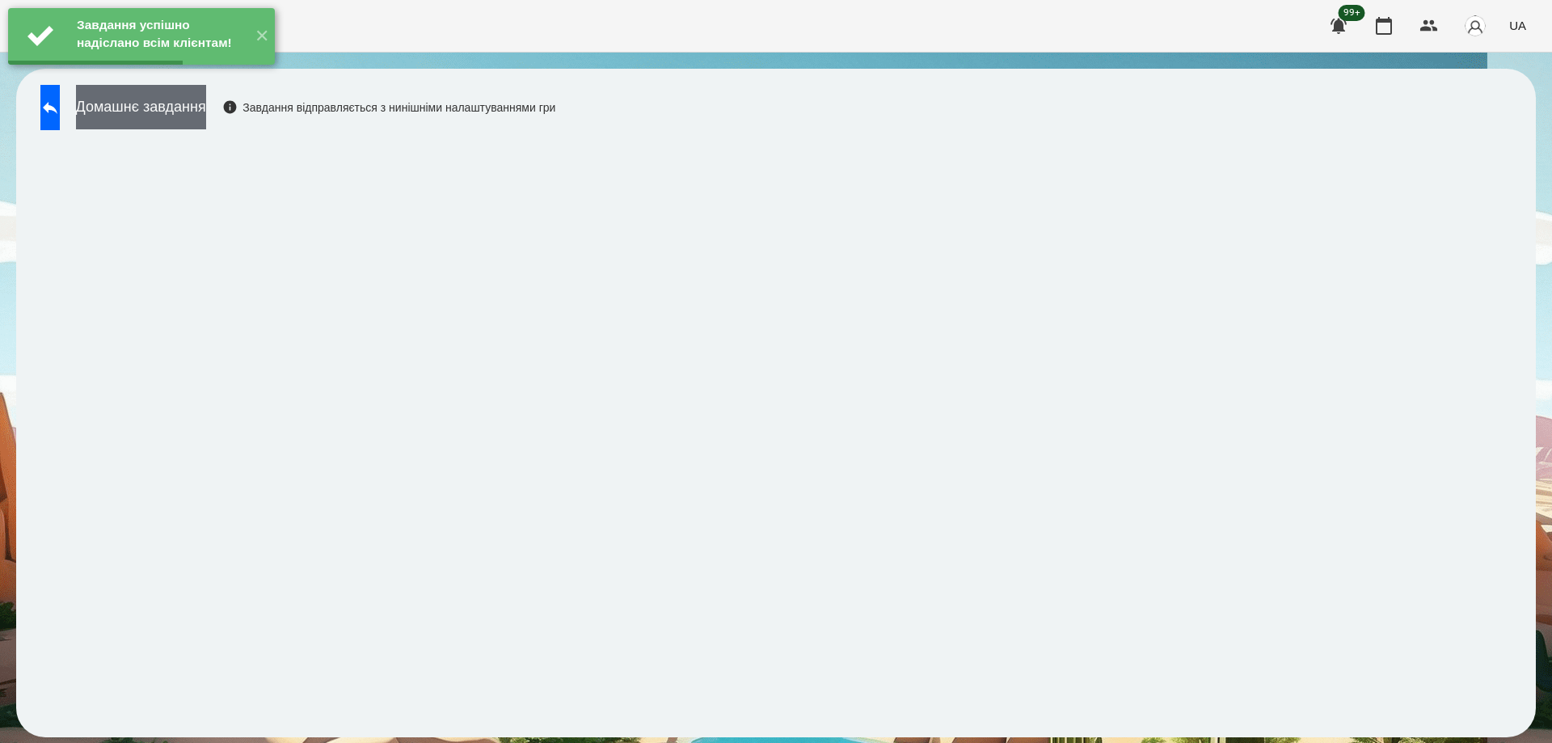
click at [206, 107] on button "Домашнє завдання" at bounding box center [141, 107] width 130 height 44
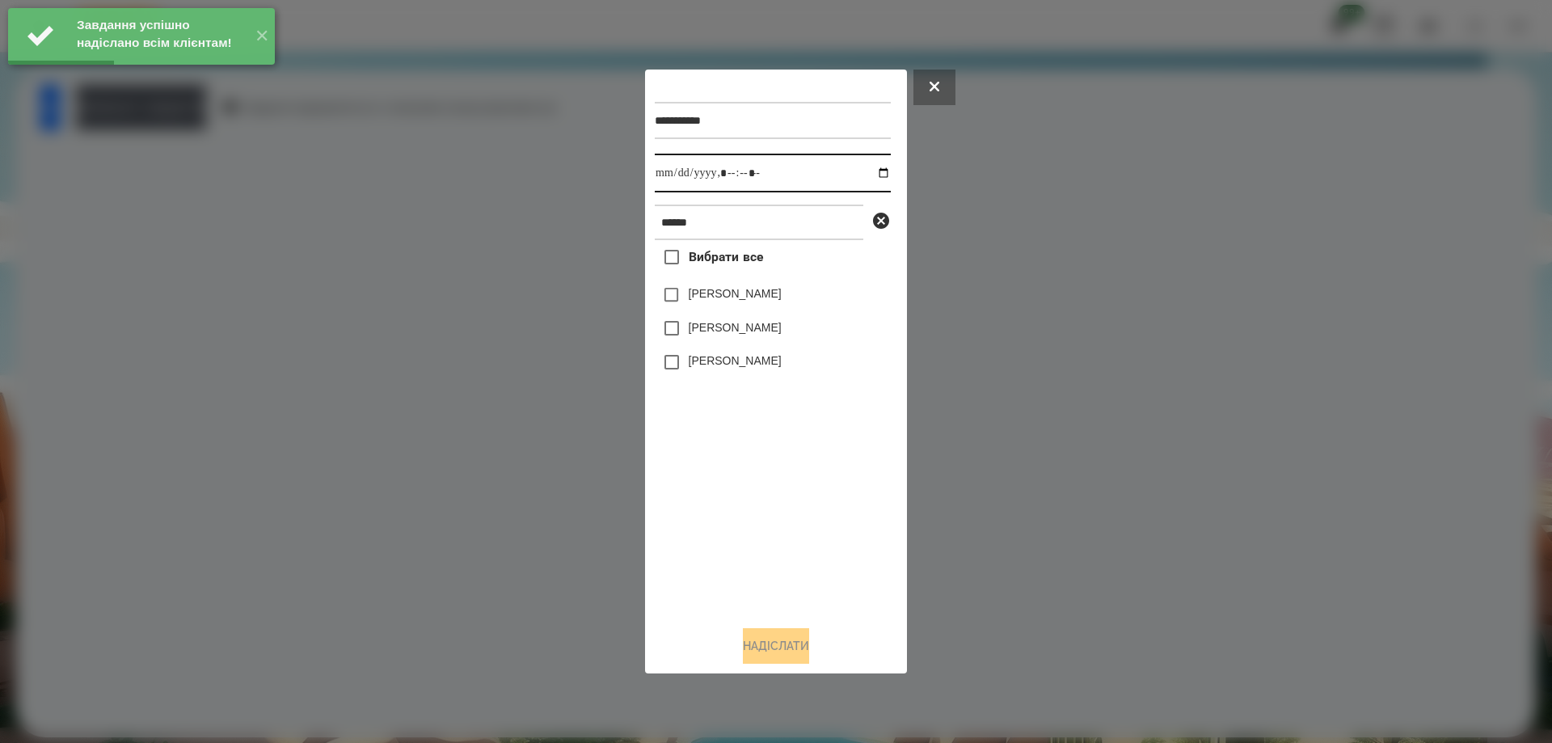
click at [874, 172] on input "datetime-local" at bounding box center [773, 173] width 236 height 39
type input "**********"
drag, startPoint x: 815, startPoint y: 553, endPoint x: 729, endPoint y: 409, distance: 167.4
click at [811, 543] on div "Вибрати все [PERSON_NAME] [PERSON_NAME] [PERSON_NAME]" at bounding box center [773, 426] width 236 height 372
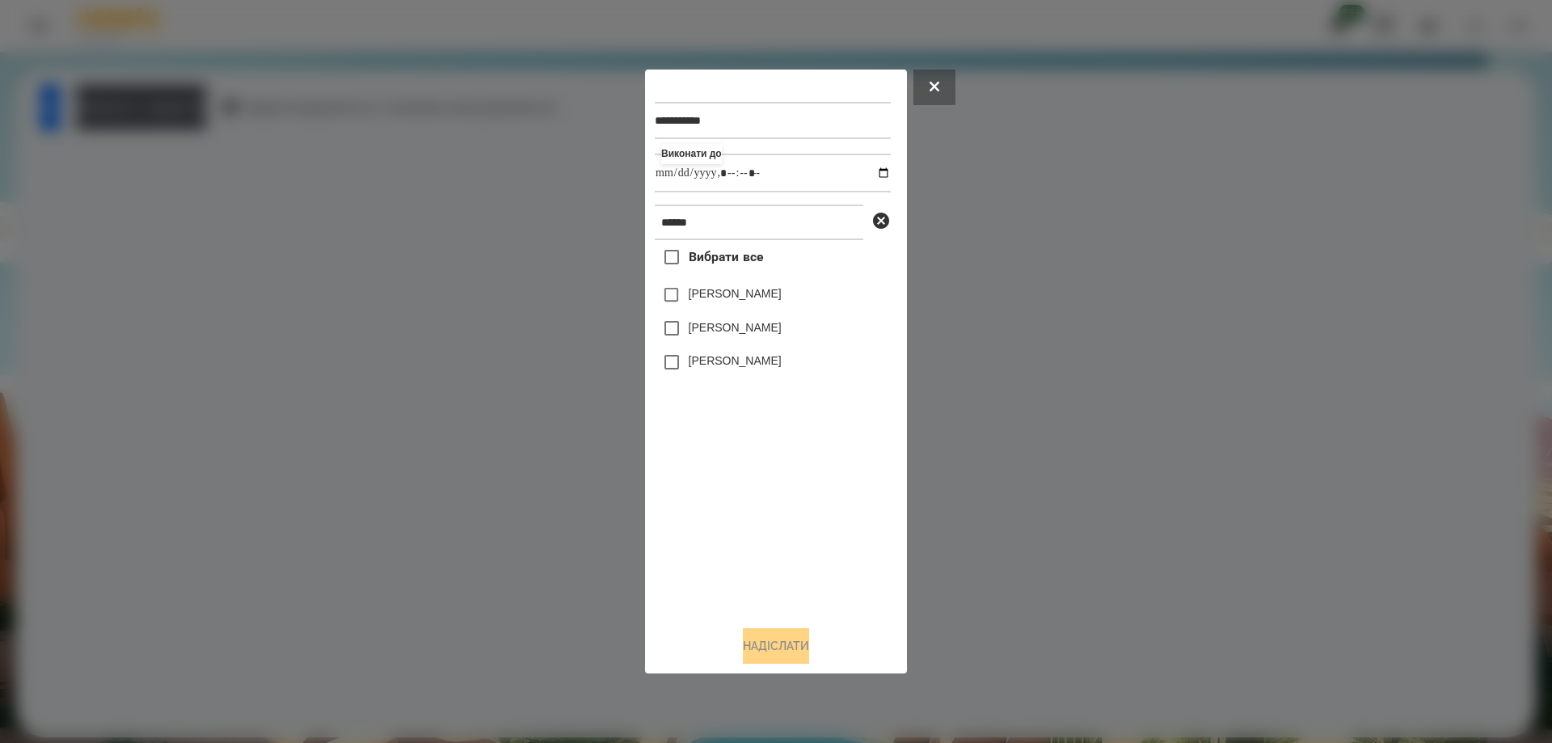
click at [714, 297] on label "[PERSON_NAME]" at bounding box center [734, 293] width 93 height 16
click at [778, 663] on button "Надіслати" at bounding box center [776, 646] width 66 height 36
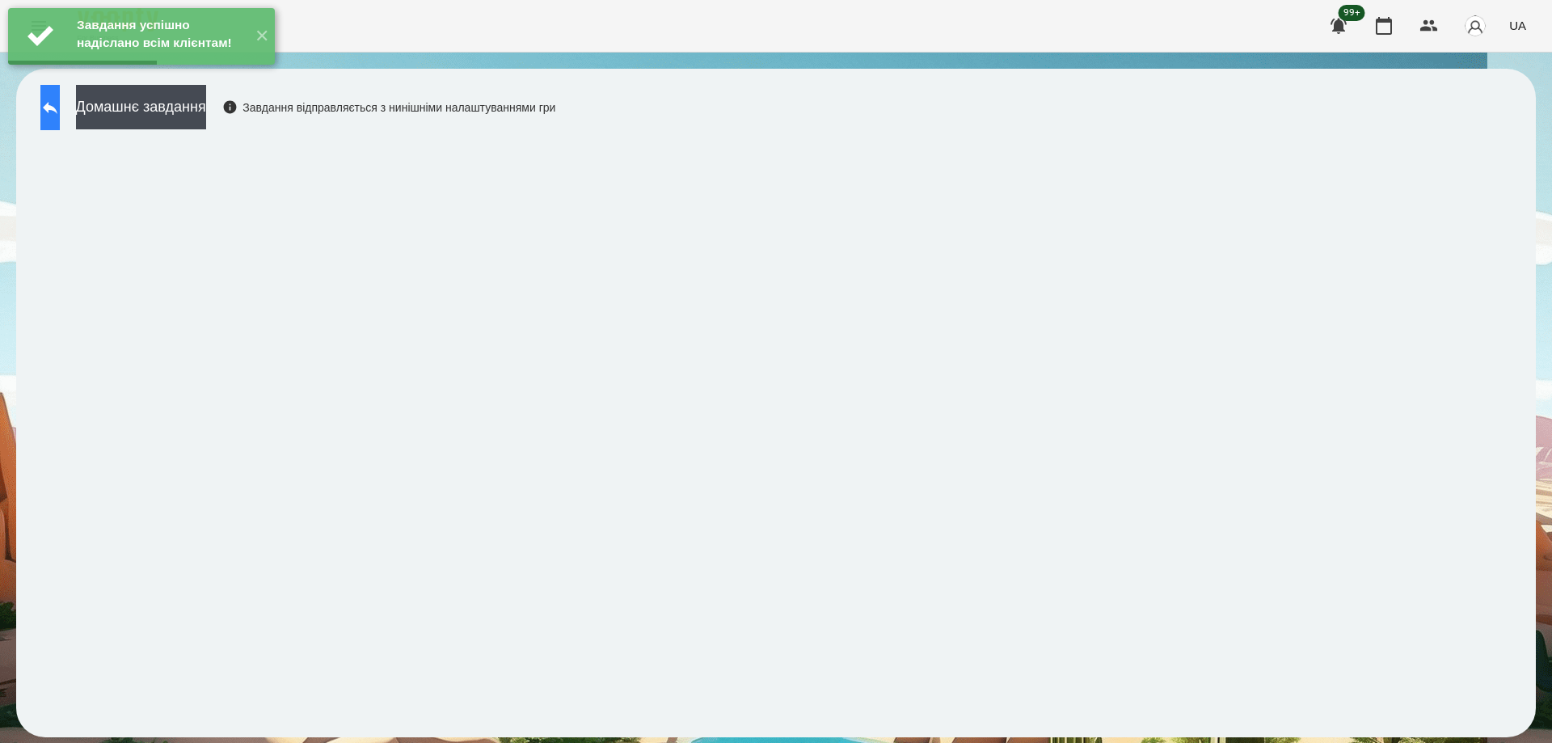
click at [60, 104] on icon at bounding box center [49, 107] width 19 height 19
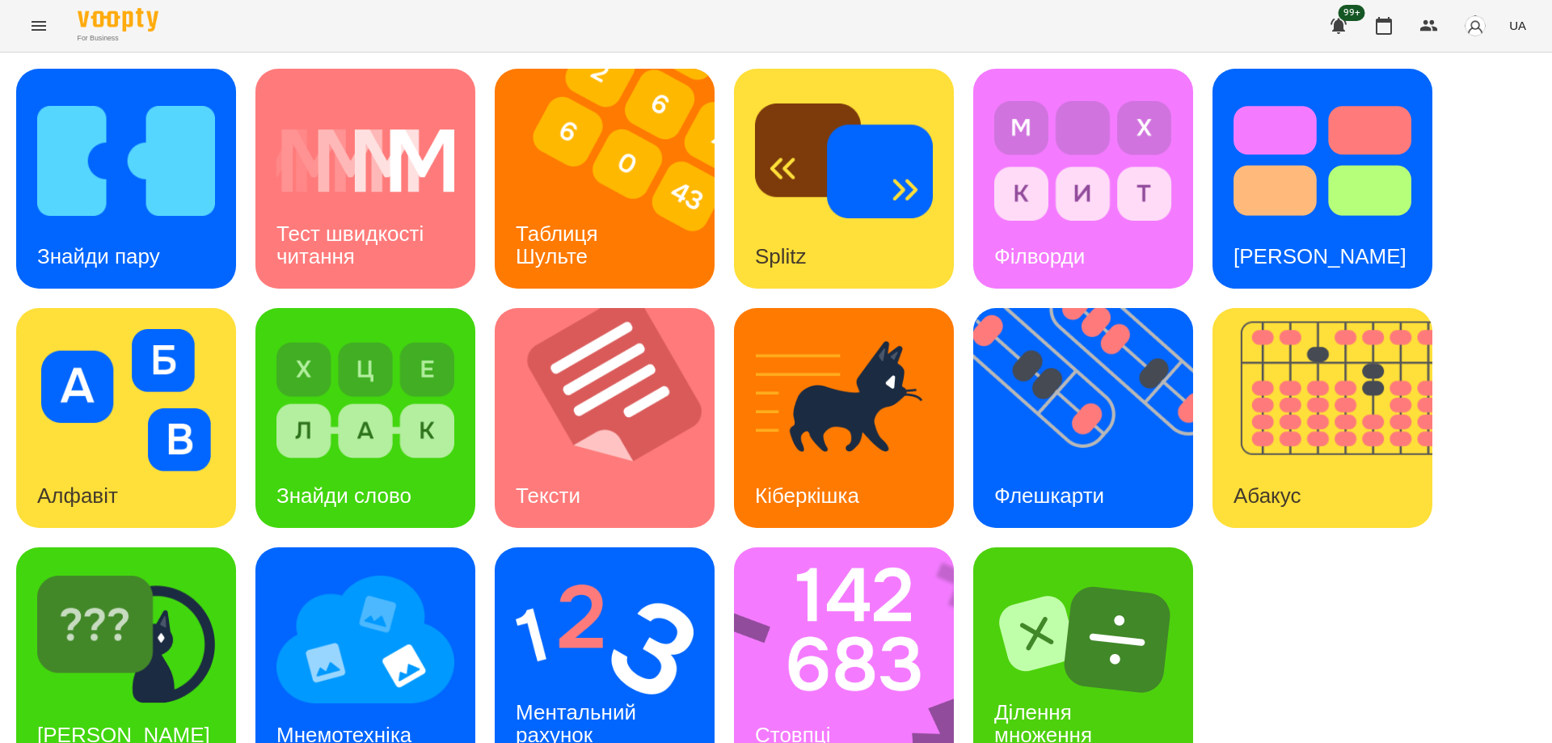
scroll to position [40, 0]
click at [555, 464] on div "Тексти" at bounding box center [548, 496] width 107 height 64
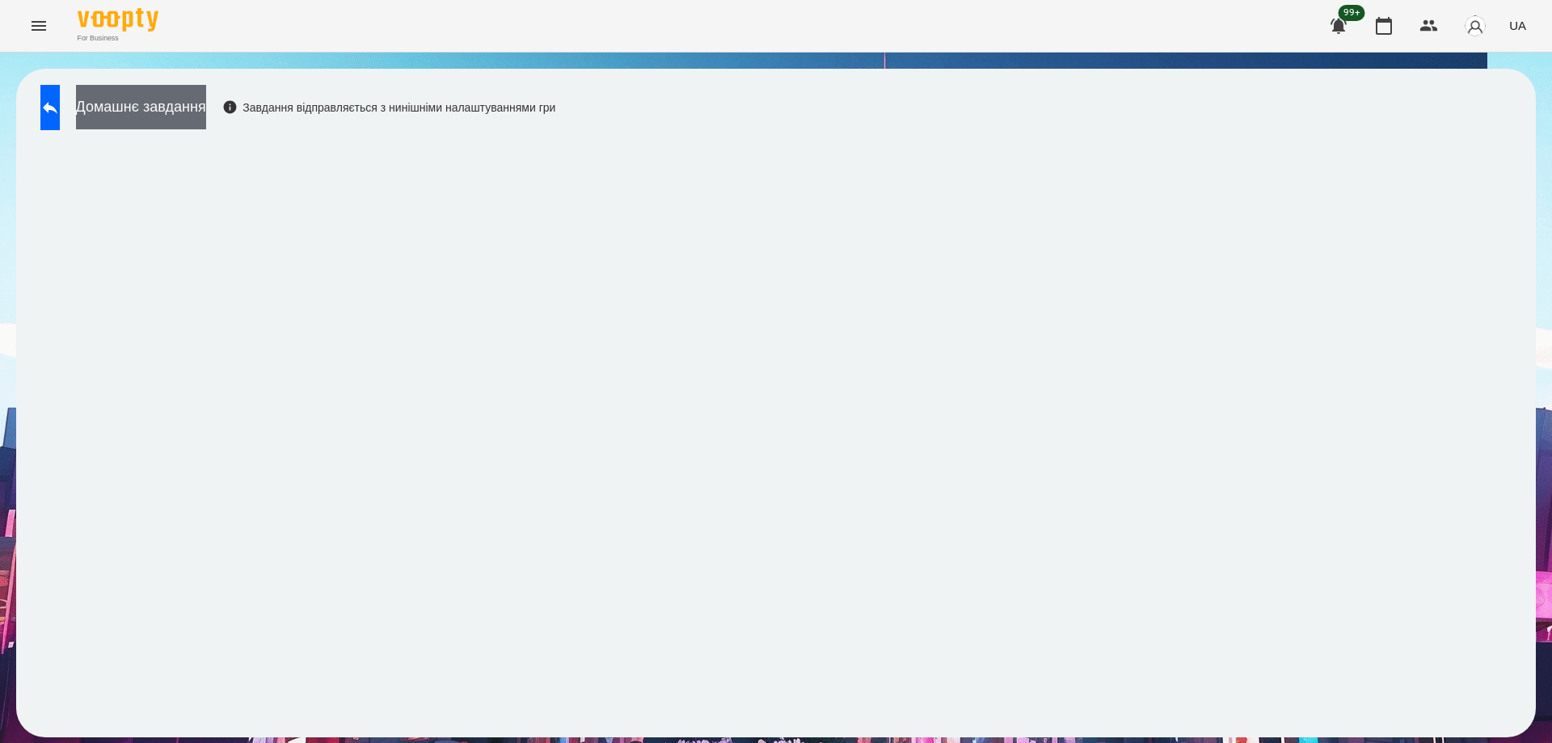
click at [204, 112] on button "Домашнє завдання" at bounding box center [141, 107] width 130 height 44
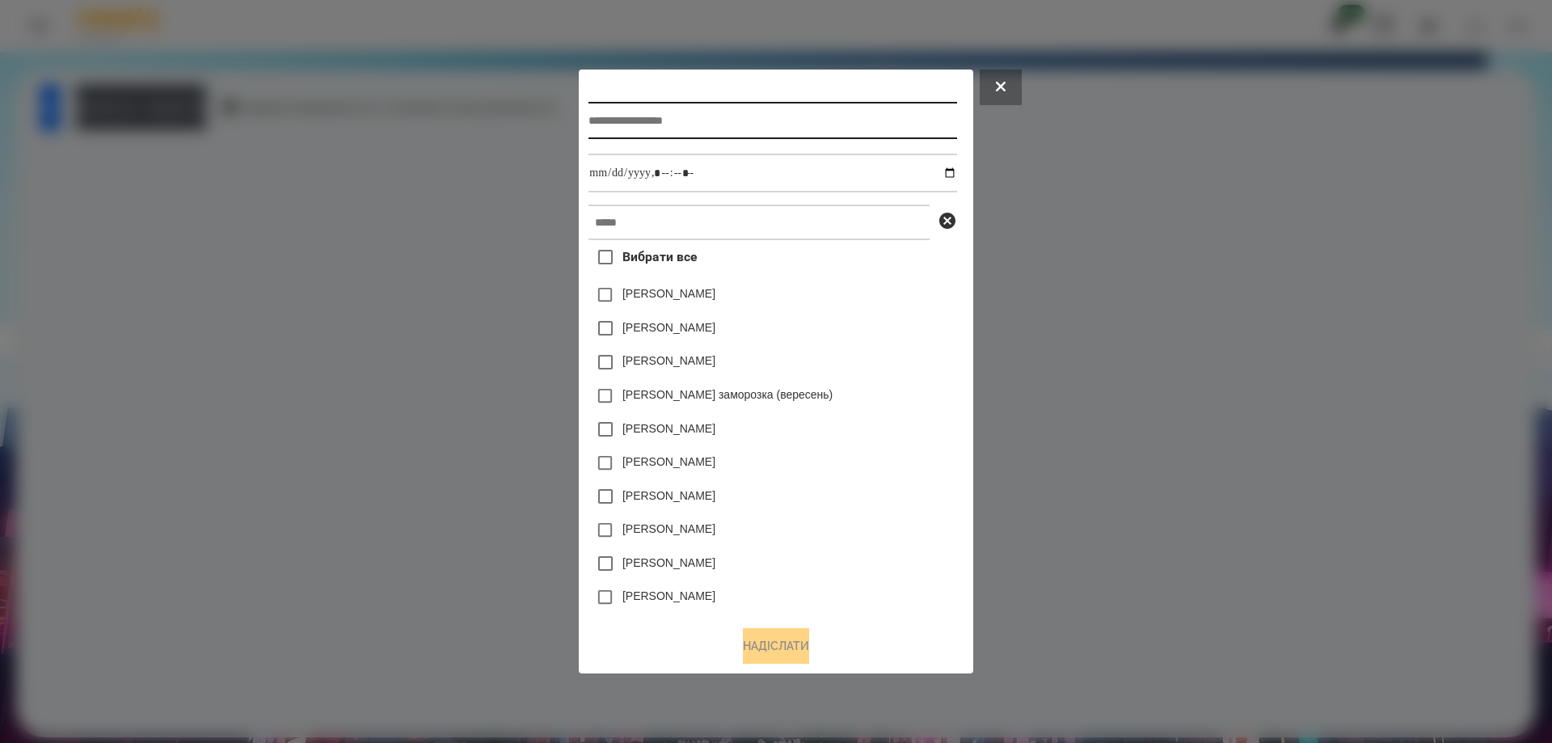
click at [667, 124] on input "text" at bounding box center [772, 120] width 368 height 37
type input "**********"
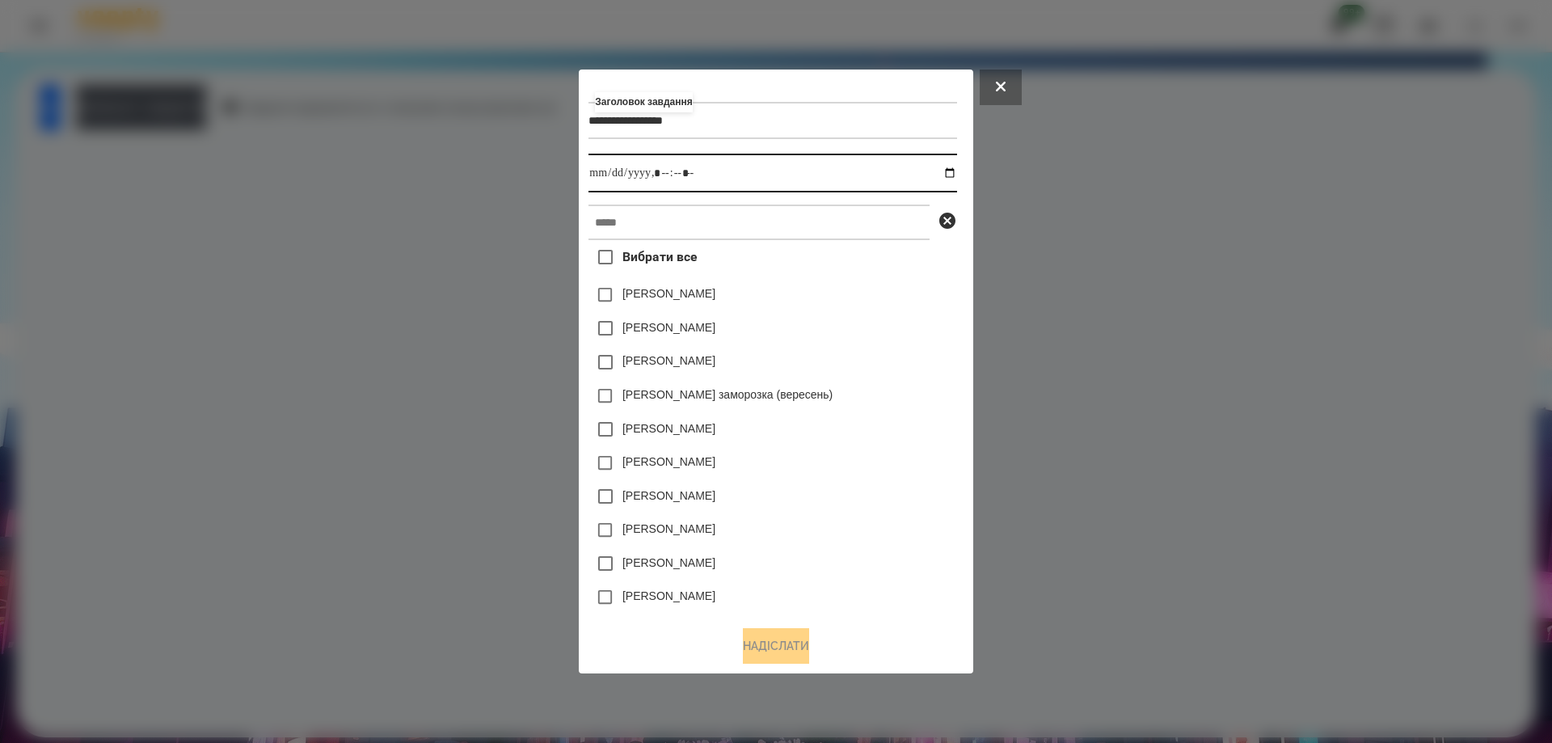
click at [955, 174] on input "datetime-local" at bounding box center [772, 173] width 368 height 39
type input "**********"
click at [920, 322] on div "[PERSON_NAME]" at bounding box center [772, 328] width 368 height 34
click at [710, 221] on input "text" at bounding box center [758, 222] width 341 height 36
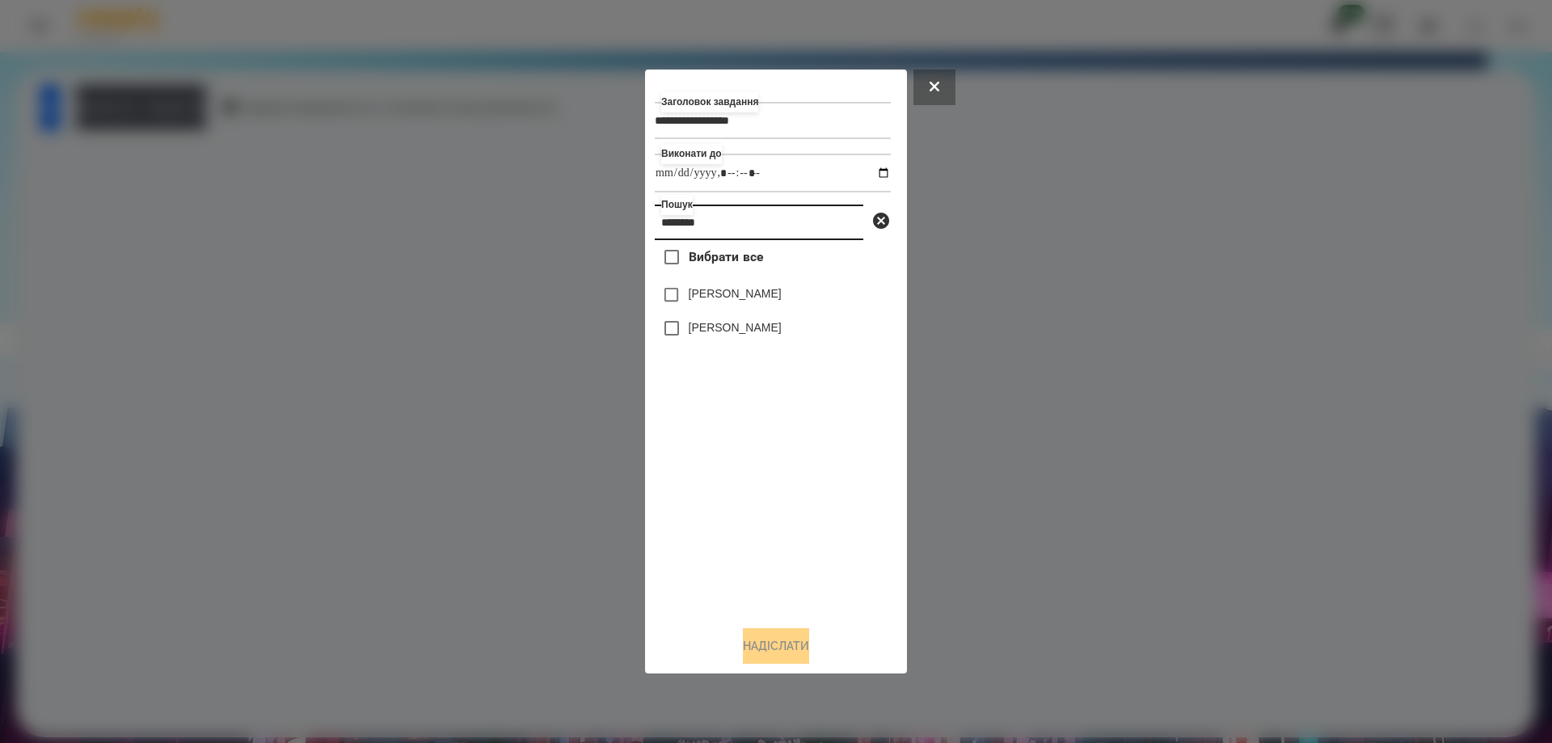
type input "********"
click at [773, 298] on label "[PERSON_NAME]" at bounding box center [734, 293] width 93 height 16
click at [807, 637] on button "Надіслати" at bounding box center [776, 646] width 66 height 36
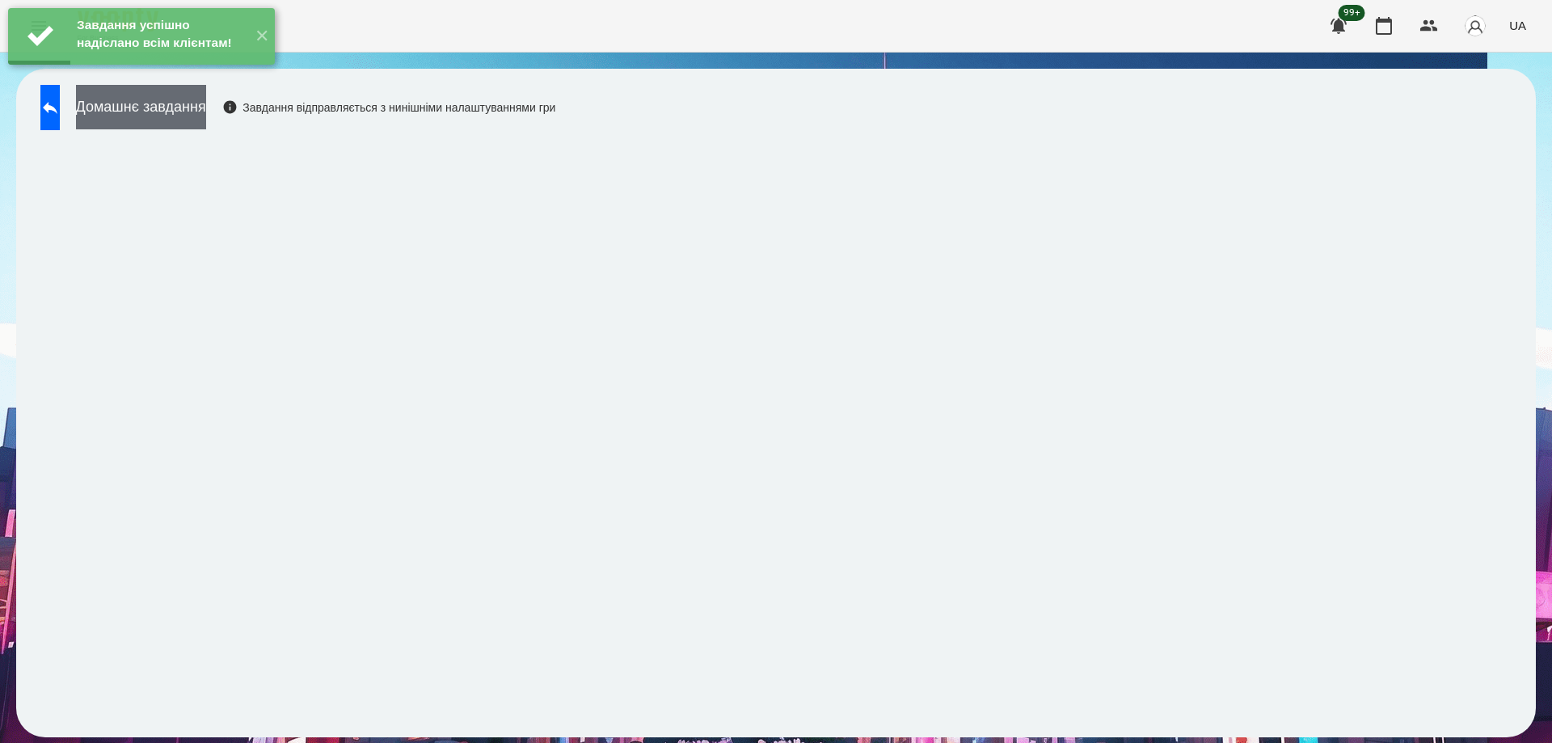
click at [206, 124] on button "Домашнє завдання" at bounding box center [141, 107] width 130 height 44
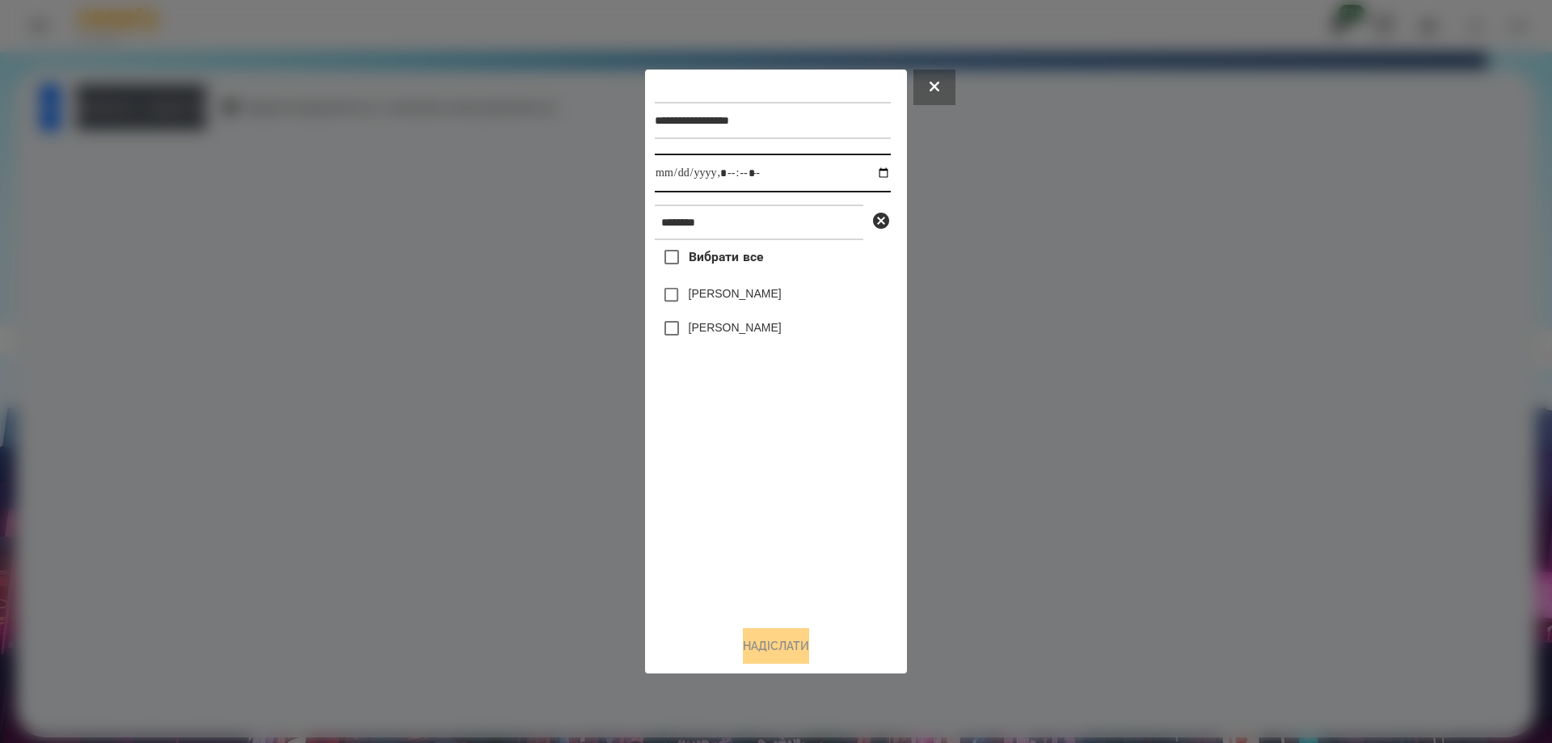
click at [874, 177] on input "datetime-local" at bounding box center [773, 173] width 236 height 39
type input "**********"
drag, startPoint x: 734, startPoint y: 512, endPoint x: 733, endPoint y: 470, distance: 41.2
click at [735, 512] on div "Вибрати все [PERSON_NAME] [PERSON_NAME]" at bounding box center [773, 426] width 236 height 372
click at [780, 293] on label "[PERSON_NAME]" at bounding box center [734, 293] width 93 height 16
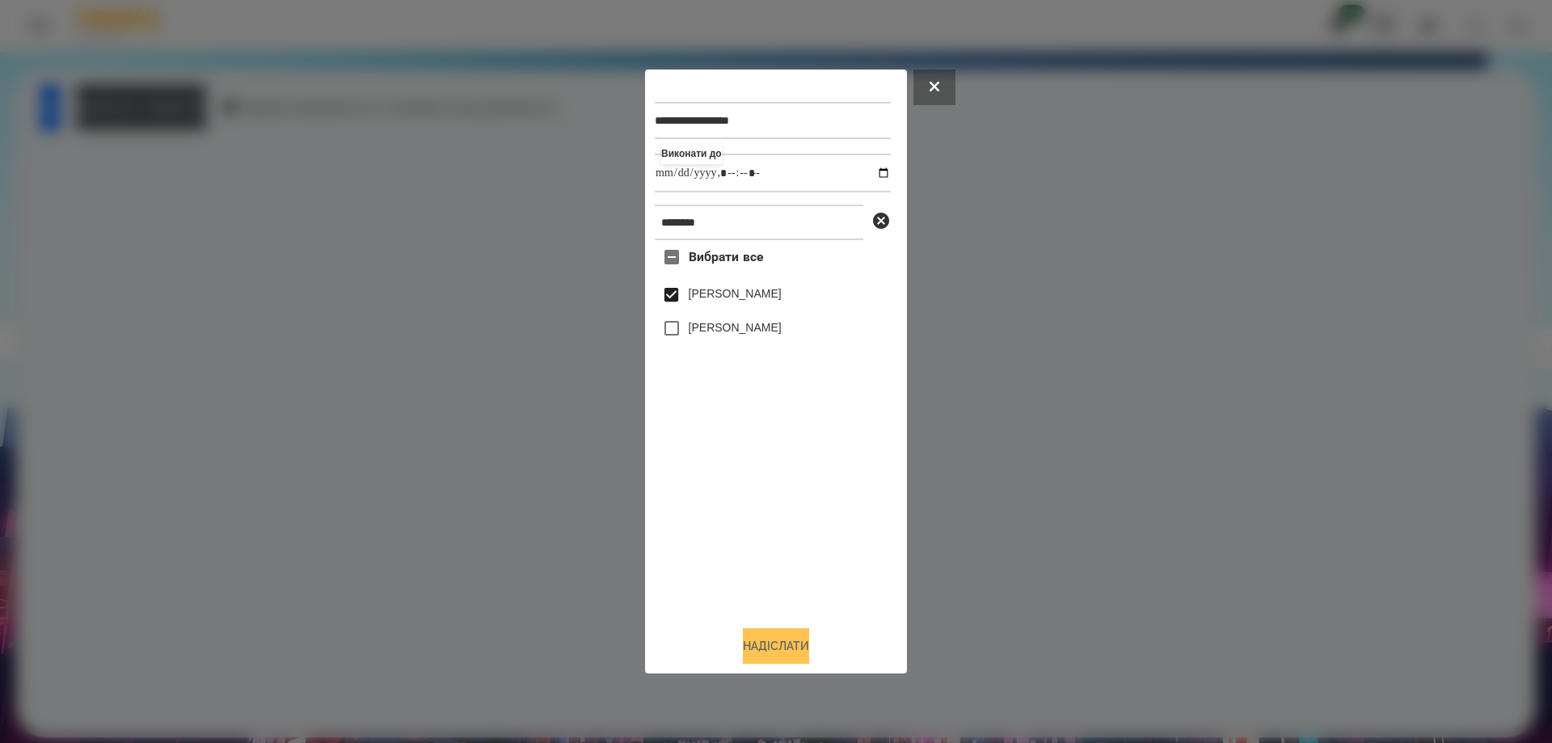
click at [774, 639] on button "Надіслати" at bounding box center [776, 646] width 66 height 36
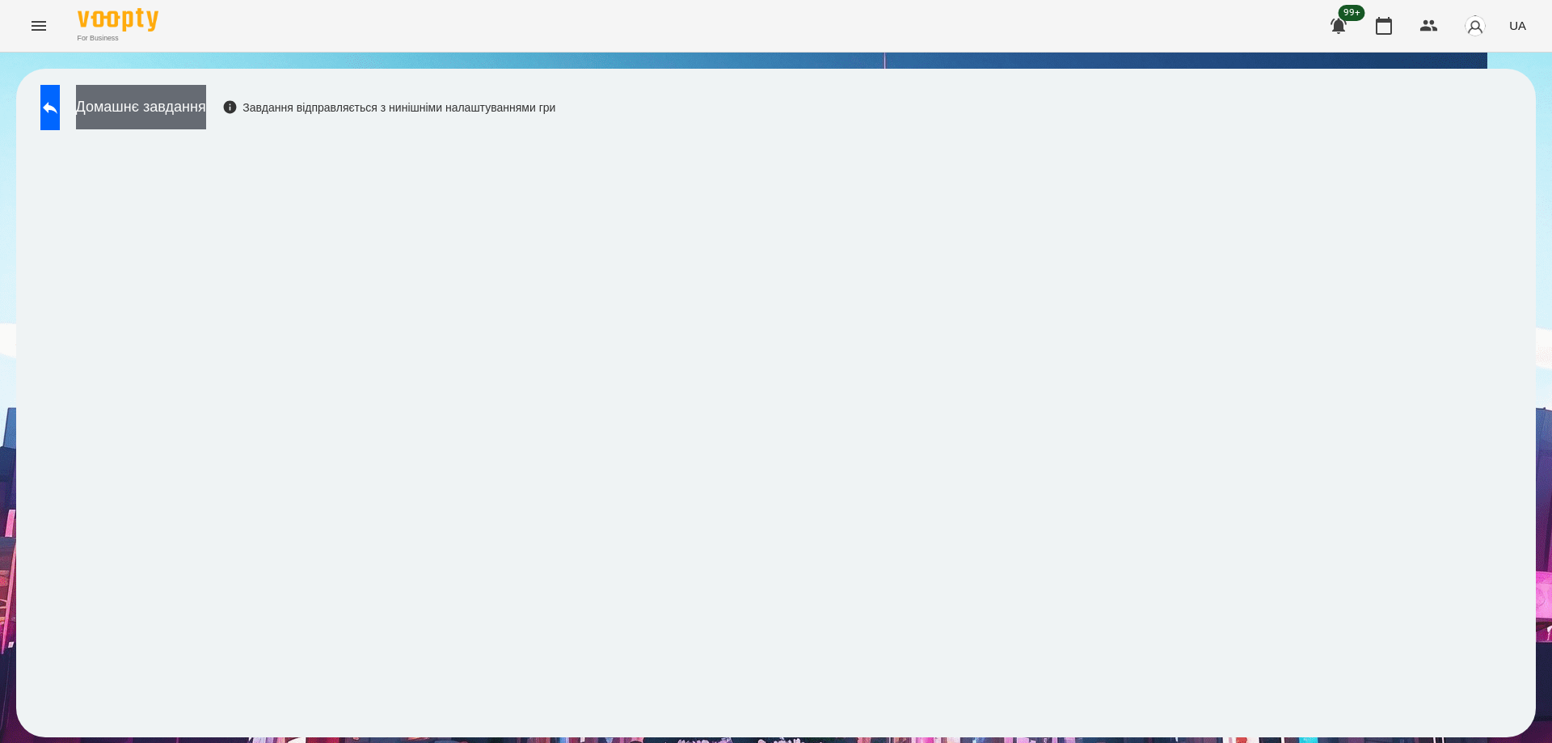
click at [206, 109] on button "Домашнє завдання" at bounding box center [141, 107] width 130 height 44
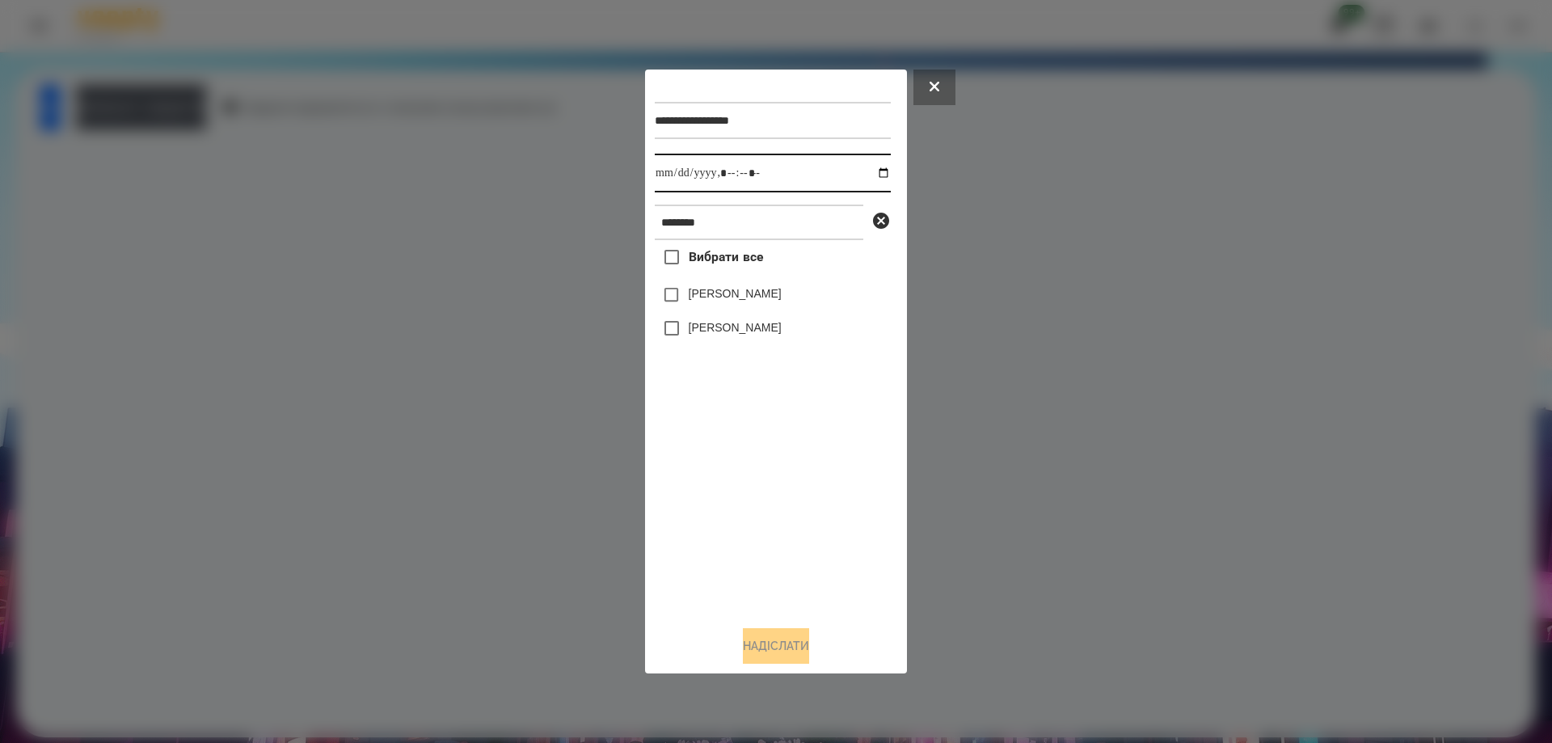
click at [869, 168] on input "datetime-local" at bounding box center [773, 173] width 236 height 39
type input "**********"
drag, startPoint x: 768, startPoint y: 510, endPoint x: 764, endPoint y: 460, distance: 50.3
click at [768, 509] on div "Вибрати все [PERSON_NAME] [PERSON_NAME]" at bounding box center [773, 426] width 236 height 372
click at [725, 294] on label "[PERSON_NAME]" at bounding box center [734, 293] width 93 height 16
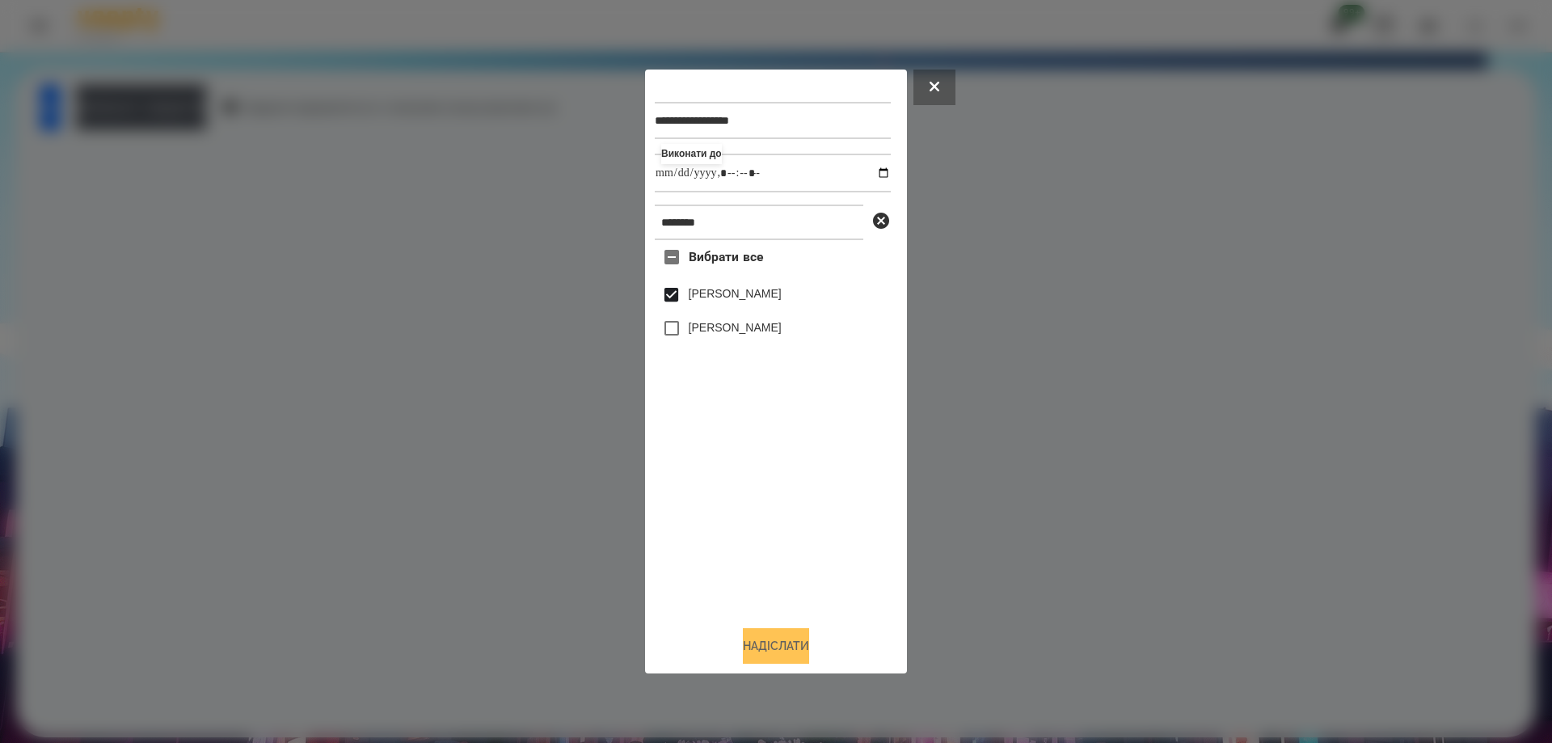
click at [789, 659] on button "Надіслати" at bounding box center [776, 646] width 66 height 36
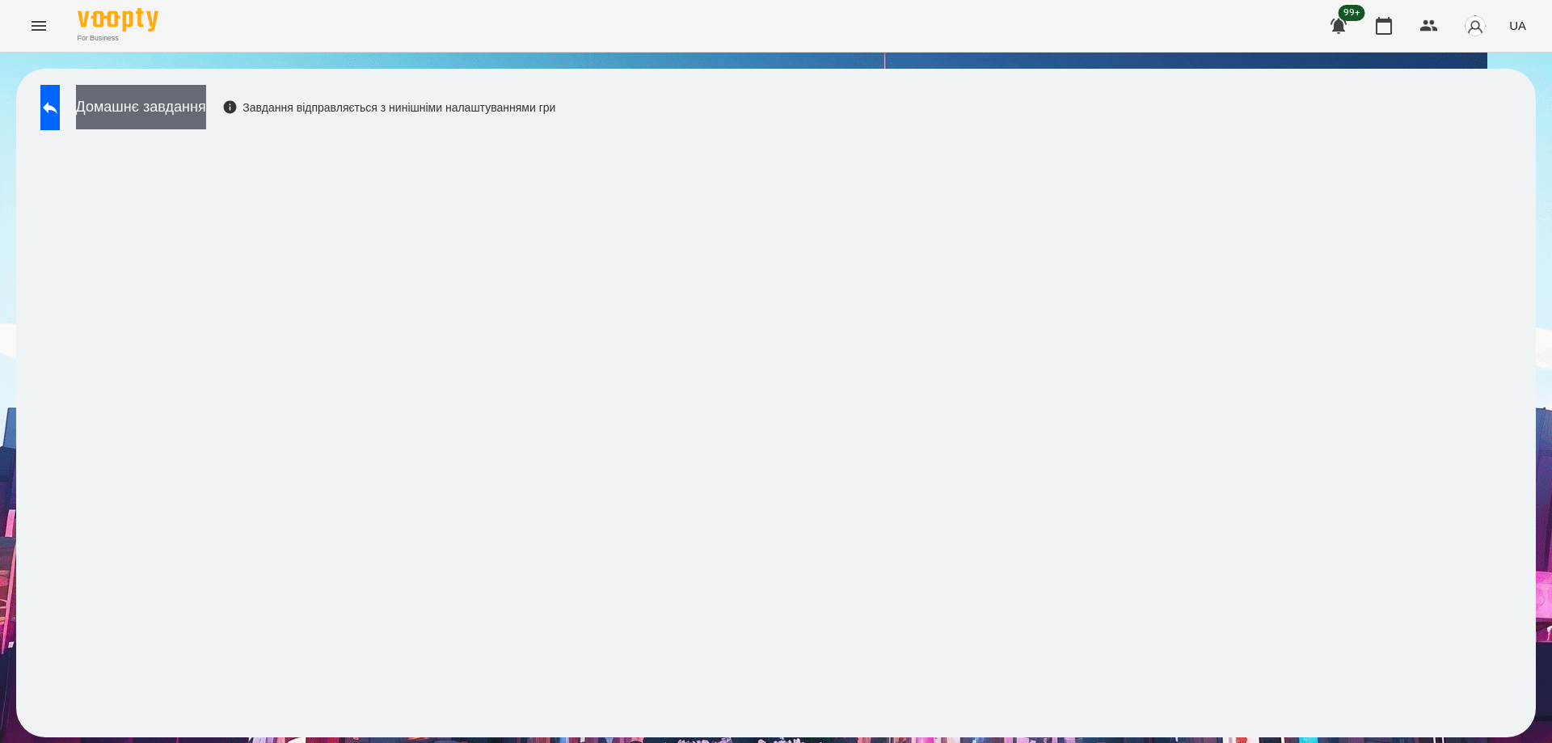
click at [197, 110] on button "Домашнє завдання" at bounding box center [141, 107] width 130 height 44
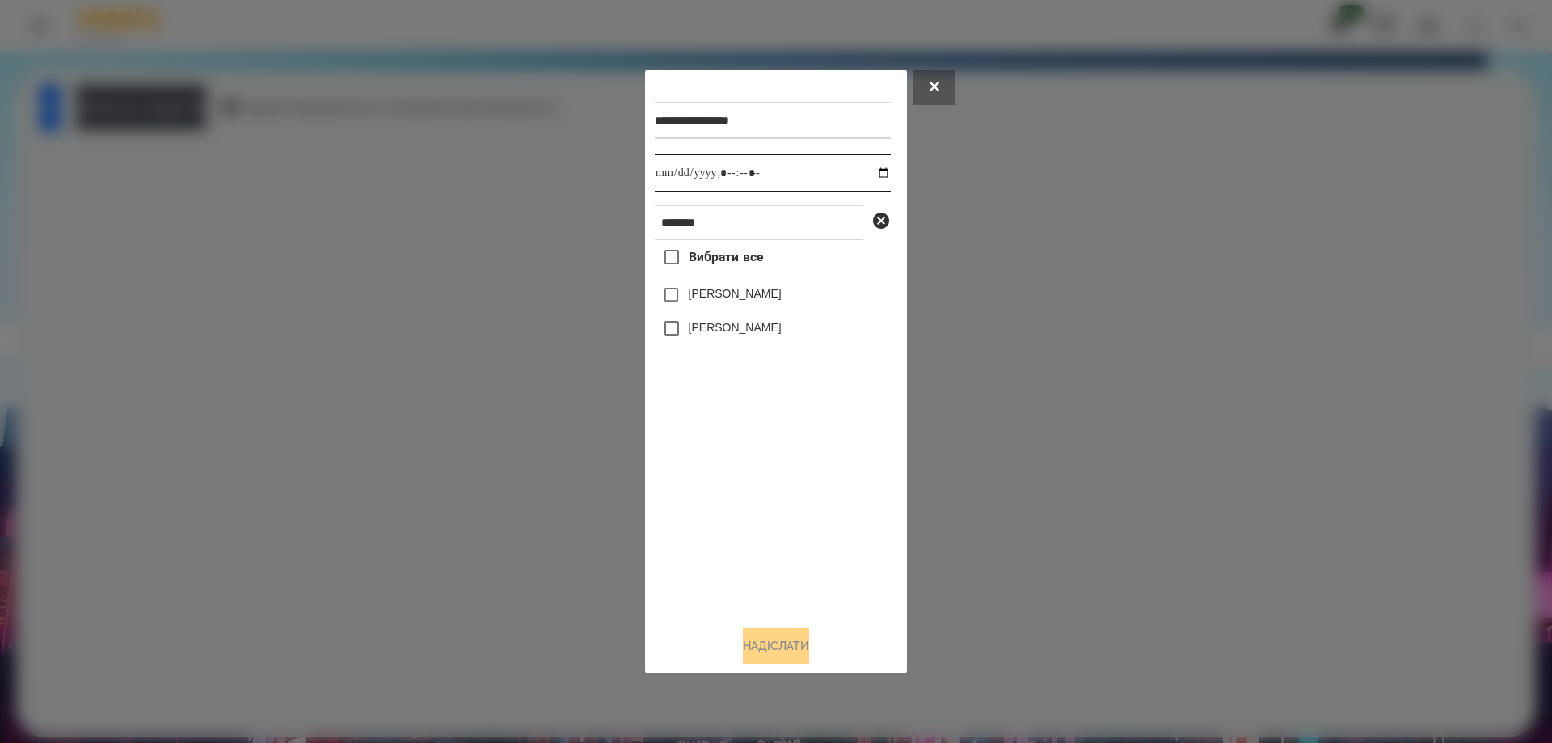
click at [869, 172] on input "datetime-local" at bounding box center [773, 173] width 236 height 39
type input "**********"
drag, startPoint x: 741, startPoint y: 518, endPoint x: 739, endPoint y: 482, distance: 36.4
click at [739, 513] on div "Вибрати все [PERSON_NAME] [PERSON_NAME]" at bounding box center [773, 426] width 236 height 372
click at [749, 293] on label "[PERSON_NAME]" at bounding box center [734, 293] width 93 height 16
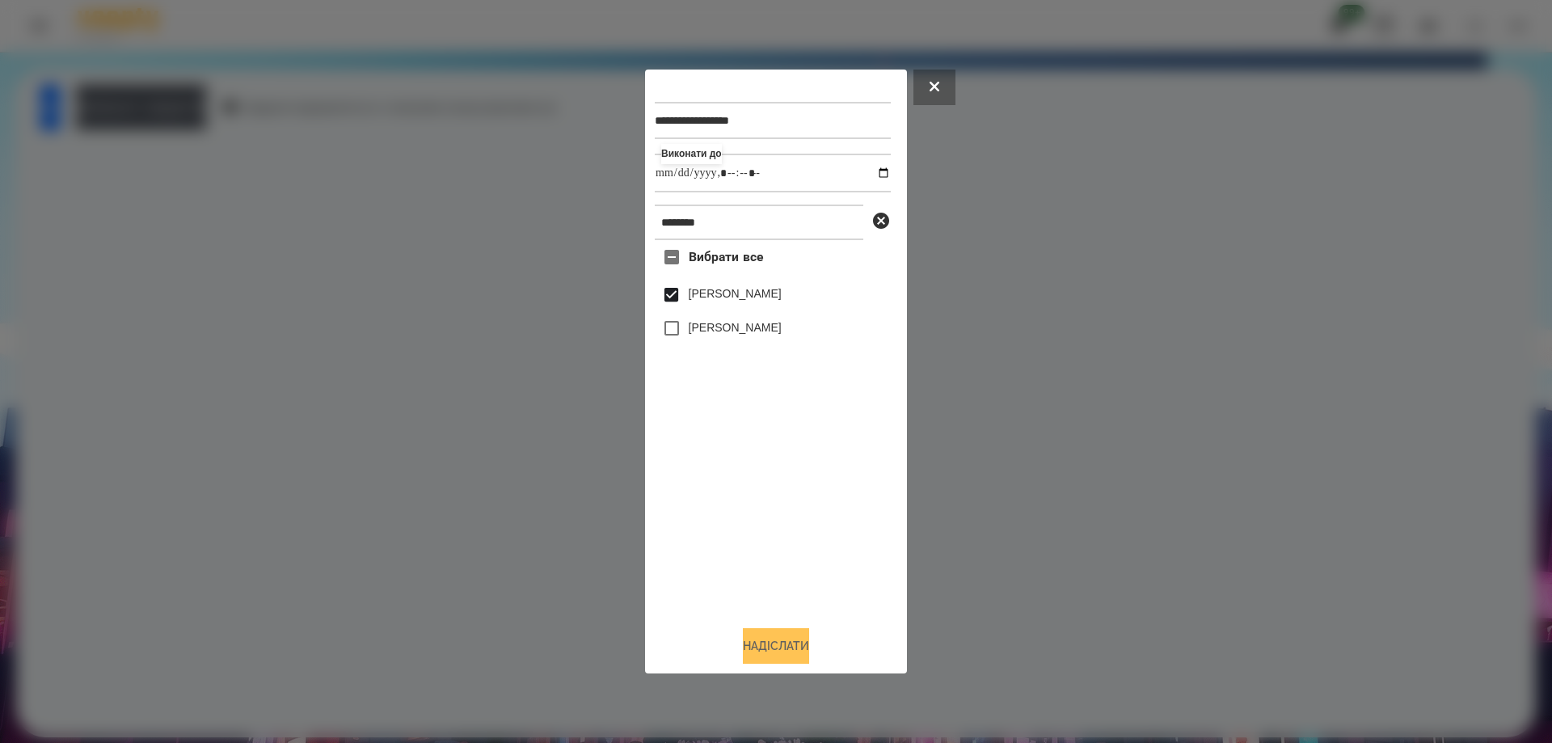
click at [794, 649] on button "Надіслати" at bounding box center [776, 646] width 66 height 36
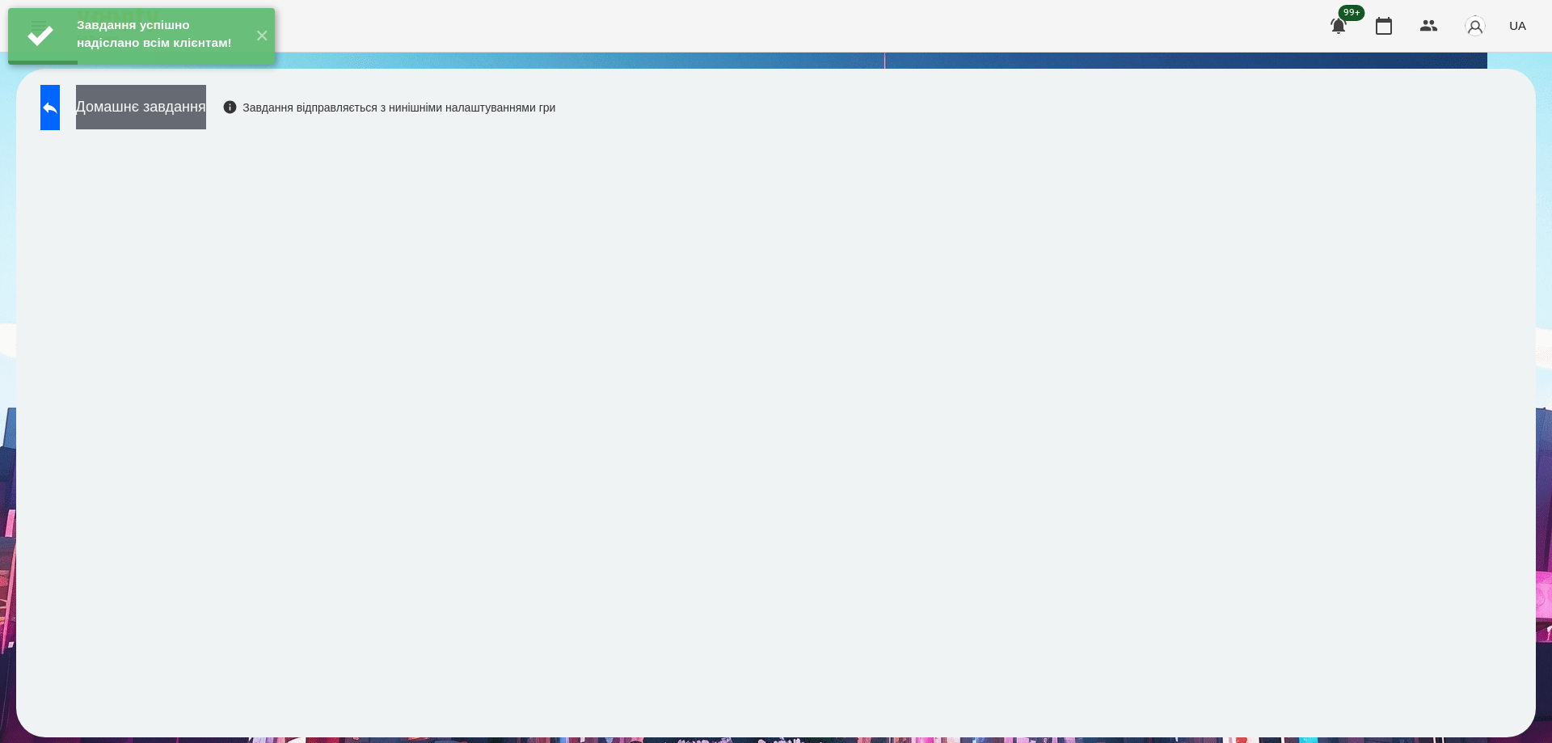
click at [206, 112] on button "Домашнє завдання" at bounding box center [141, 107] width 130 height 44
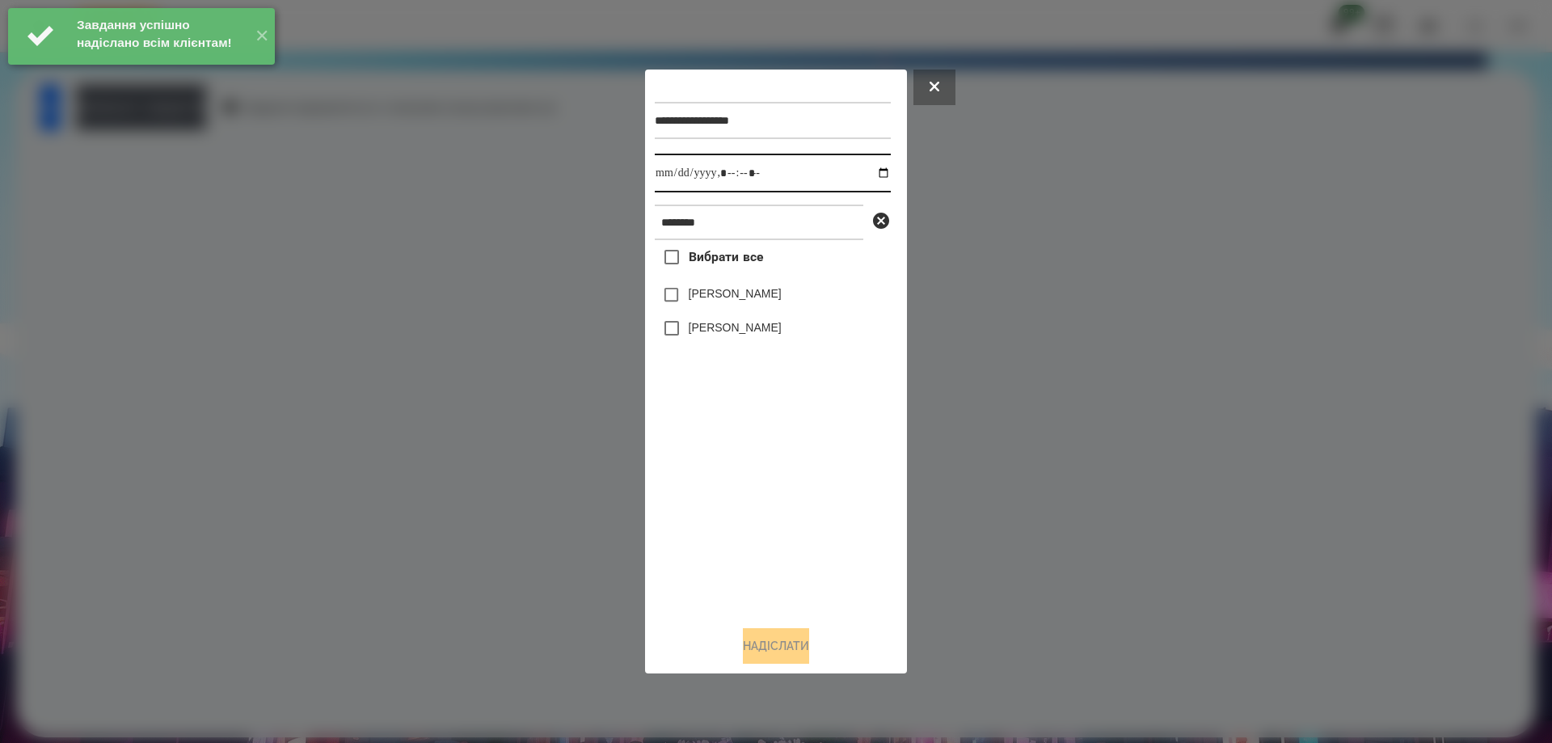
click at [865, 173] on input "datetime-local" at bounding box center [773, 173] width 236 height 39
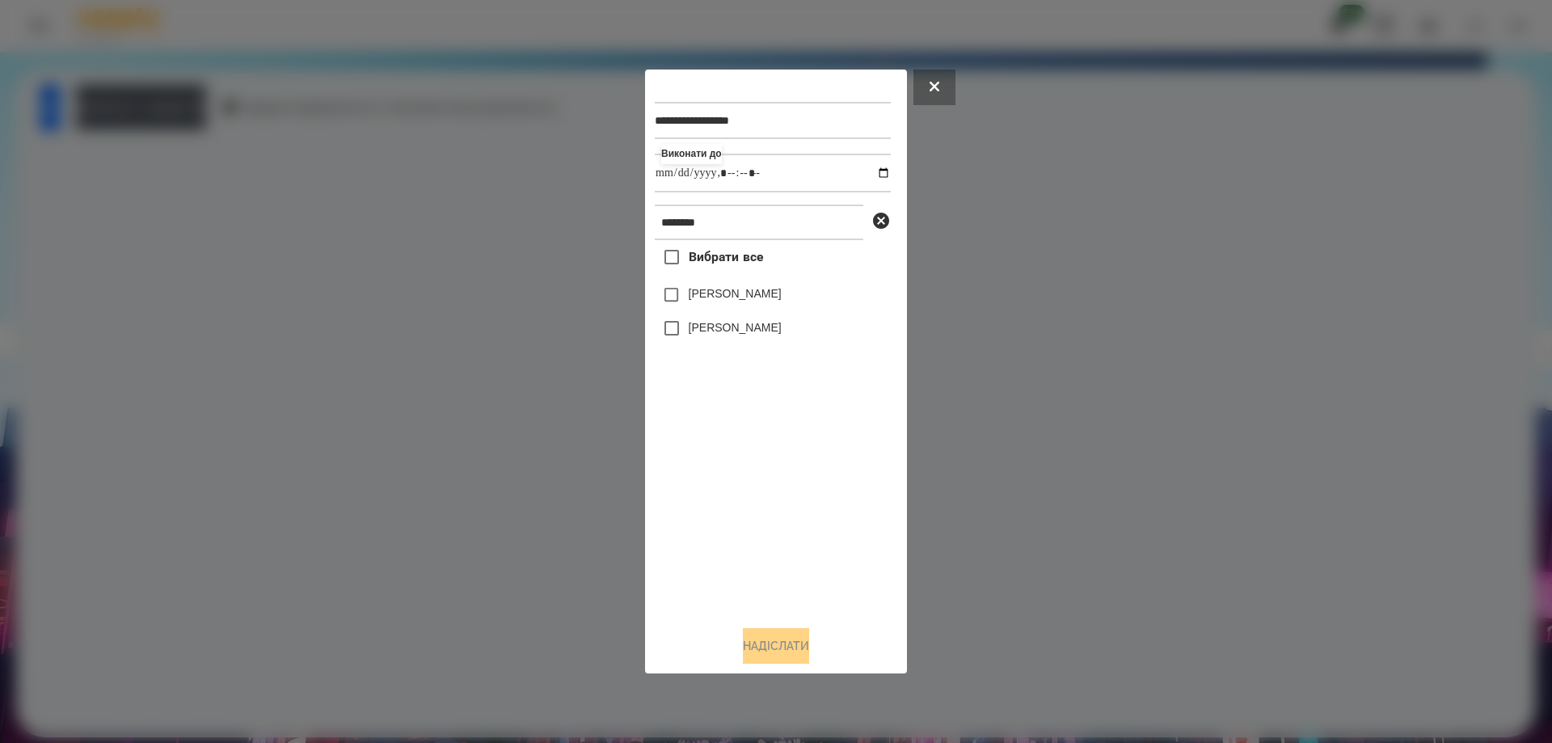
type input "**********"
drag, startPoint x: 784, startPoint y: 524, endPoint x: 755, endPoint y: 378, distance: 148.3
click at [782, 524] on div "Вибрати все [PERSON_NAME] [PERSON_NAME]" at bounding box center [773, 426] width 236 height 372
click at [760, 297] on label "[PERSON_NAME]" at bounding box center [734, 293] width 93 height 16
click at [775, 641] on button "Надіслати" at bounding box center [776, 646] width 66 height 36
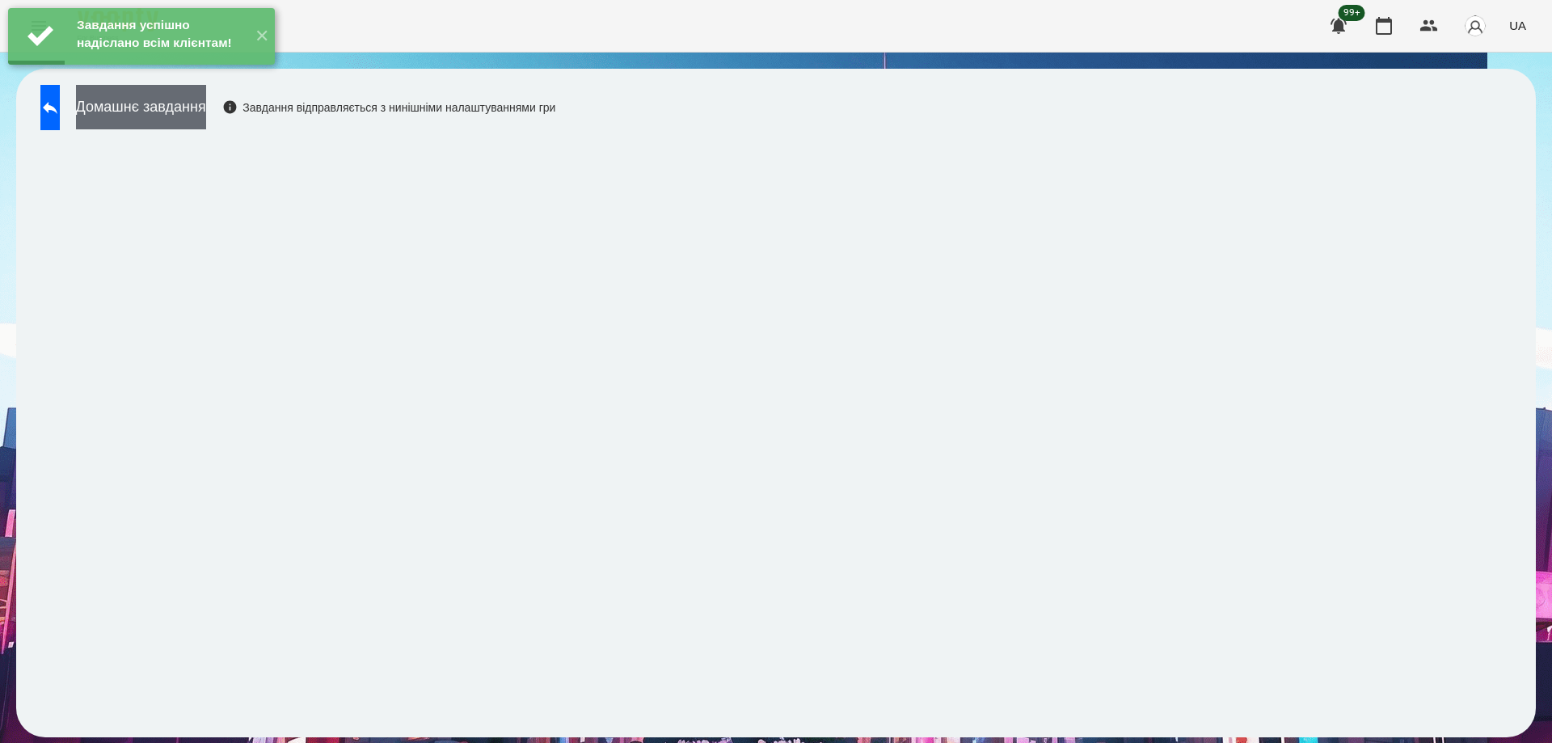
click at [206, 112] on button "Домашнє завдання" at bounding box center [141, 107] width 130 height 44
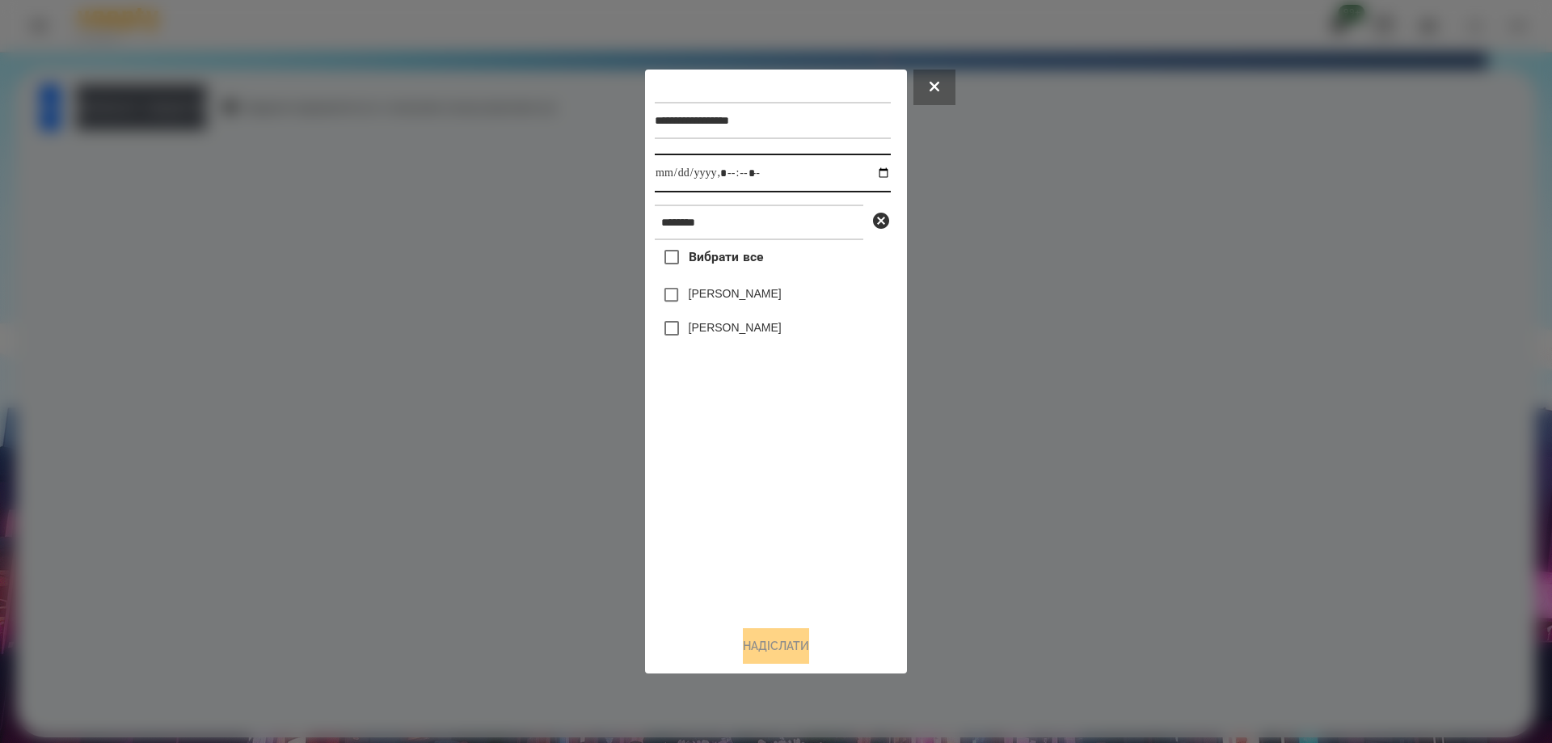
click at [861, 174] on input "datetime-local" at bounding box center [773, 173] width 236 height 39
click at [869, 172] on input "datetime-local" at bounding box center [773, 173] width 236 height 39
type input "**********"
click at [730, 511] on div "Вибрати все [PERSON_NAME] [PERSON_NAME]" at bounding box center [773, 426] width 236 height 372
click at [739, 298] on label "[PERSON_NAME]" at bounding box center [734, 293] width 93 height 16
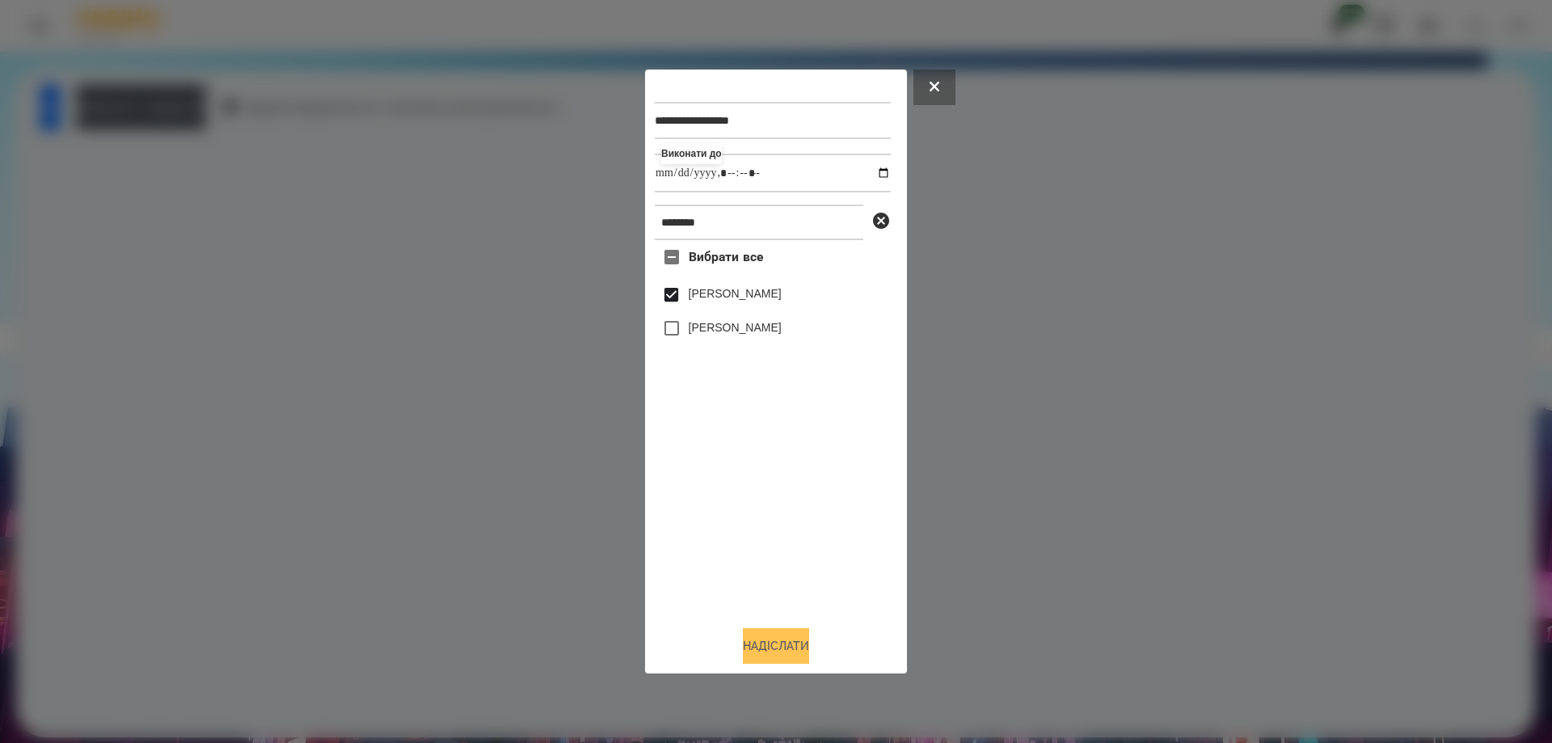
click at [774, 642] on button "Надіслати" at bounding box center [776, 646] width 66 height 36
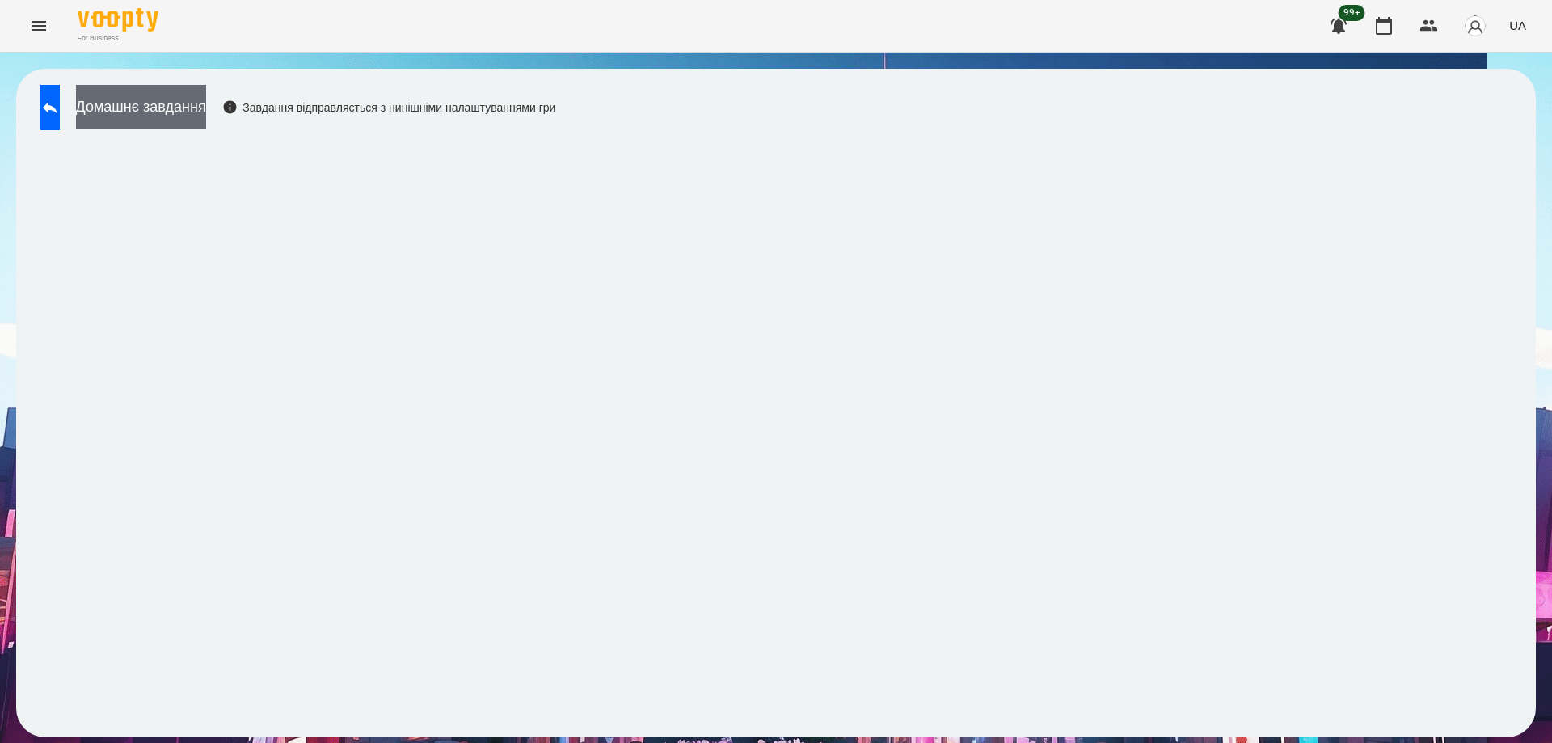
click at [201, 105] on button "Домашнє завдання" at bounding box center [141, 107] width 130 height 44
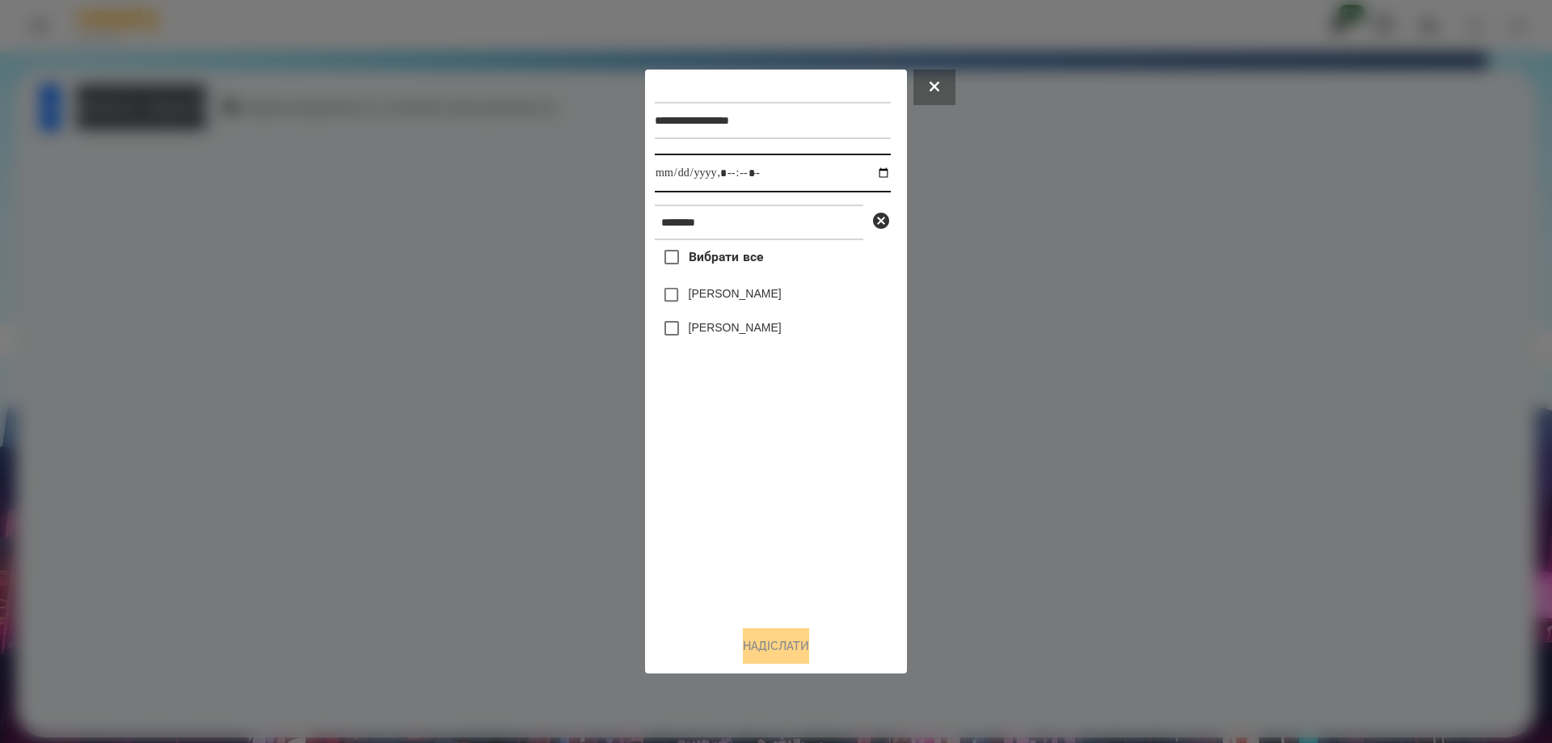
click at [874, 177] on input "datetime-local" at bounding box center [773, 173] width 236 height 39
type input "**********"
click at [697, 485] on div "Вибрати все [PERSON_NAME] [PERSON_NAME]" at bounding box center [773, 426] width 236 height 372
click at [722, 292] on label "[PERSON_NAME]" at bounding box center [734, 293] width 93 height 16
click at [774, 656] on button "Надіслати" at bounding box center [776, 646] width 66 height 36
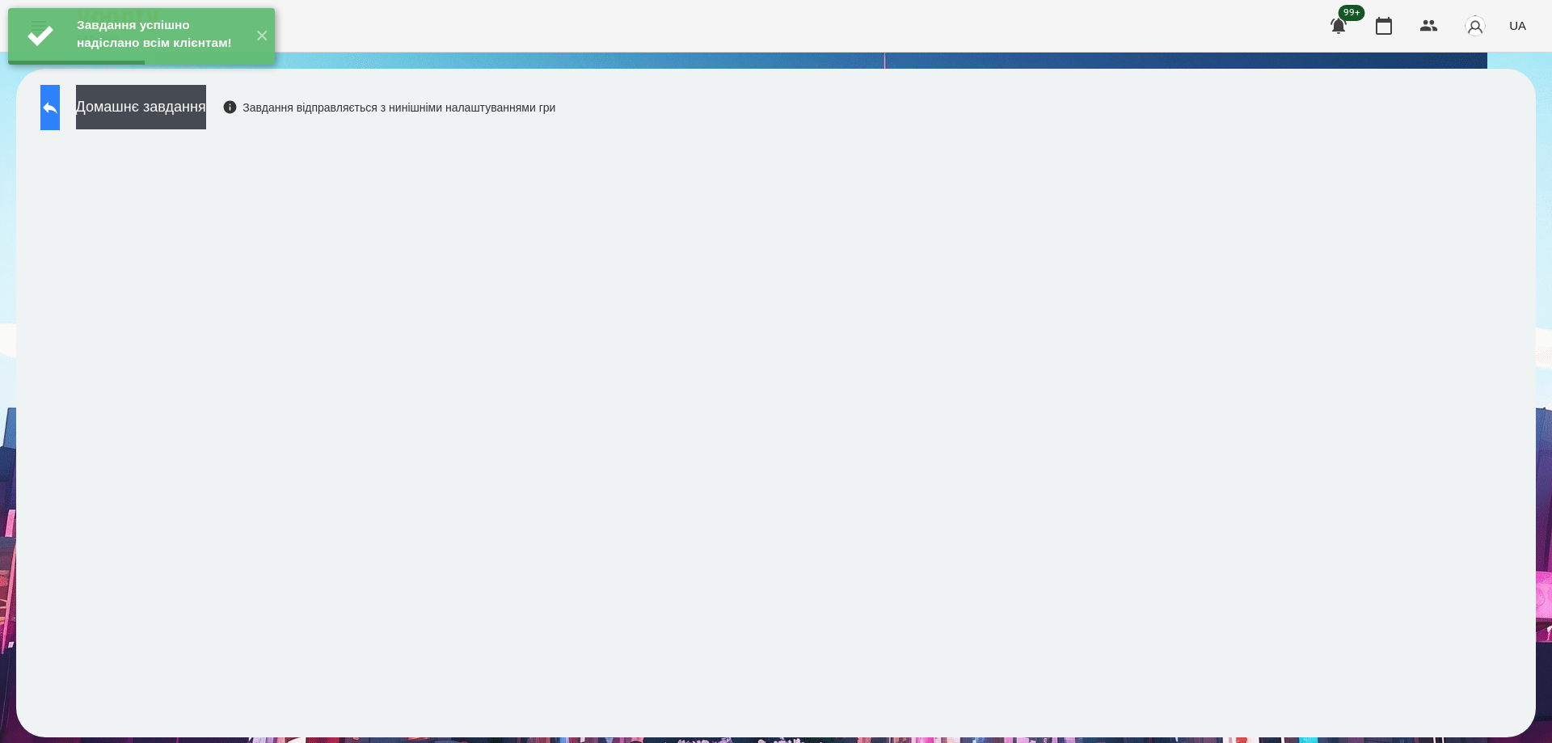
click at [60, 119] on button at bounding box center [49, 107] width 19 height 45
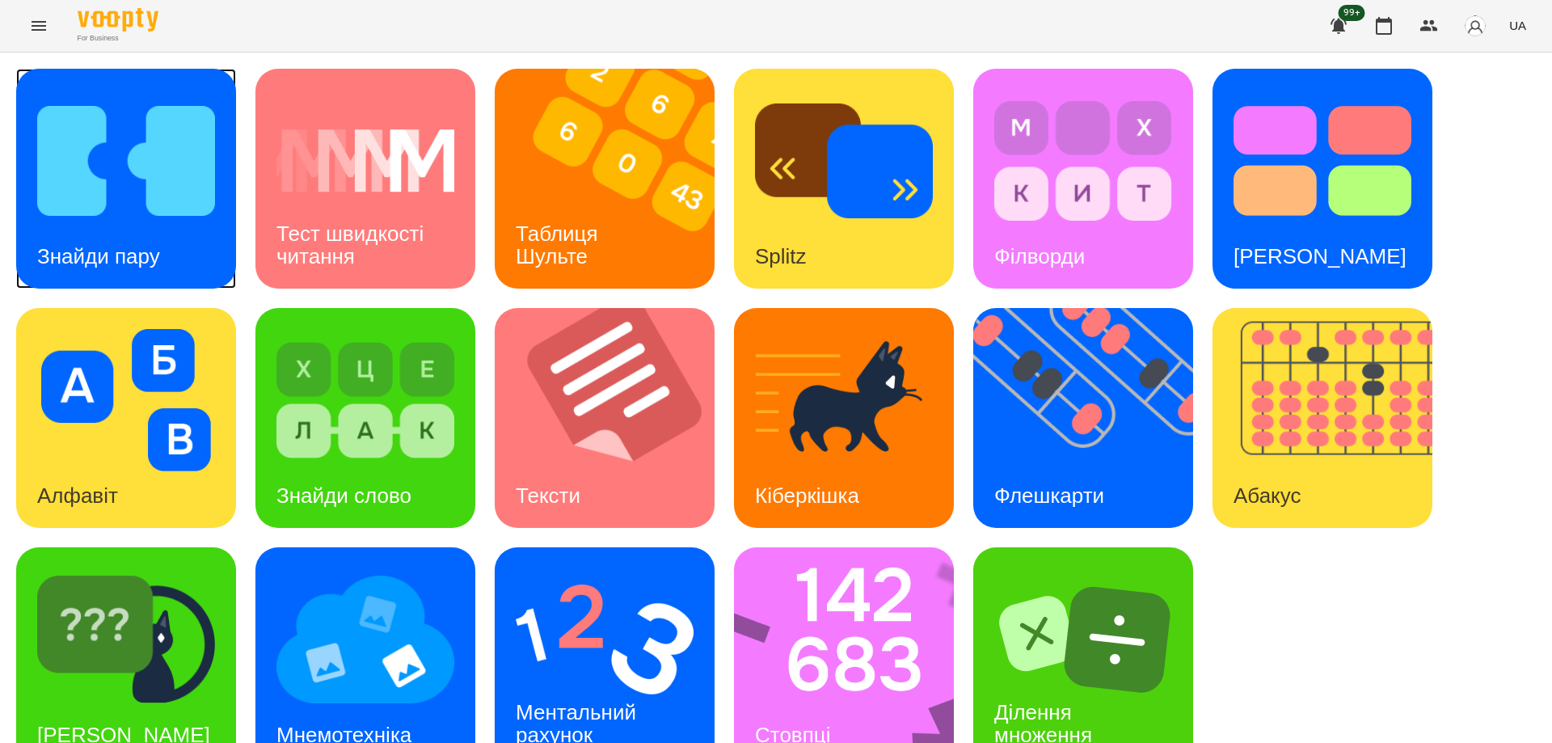
click at [134, 267] on h3 "Знайди пару" at bounding box center [98, 256] width 123 height 24
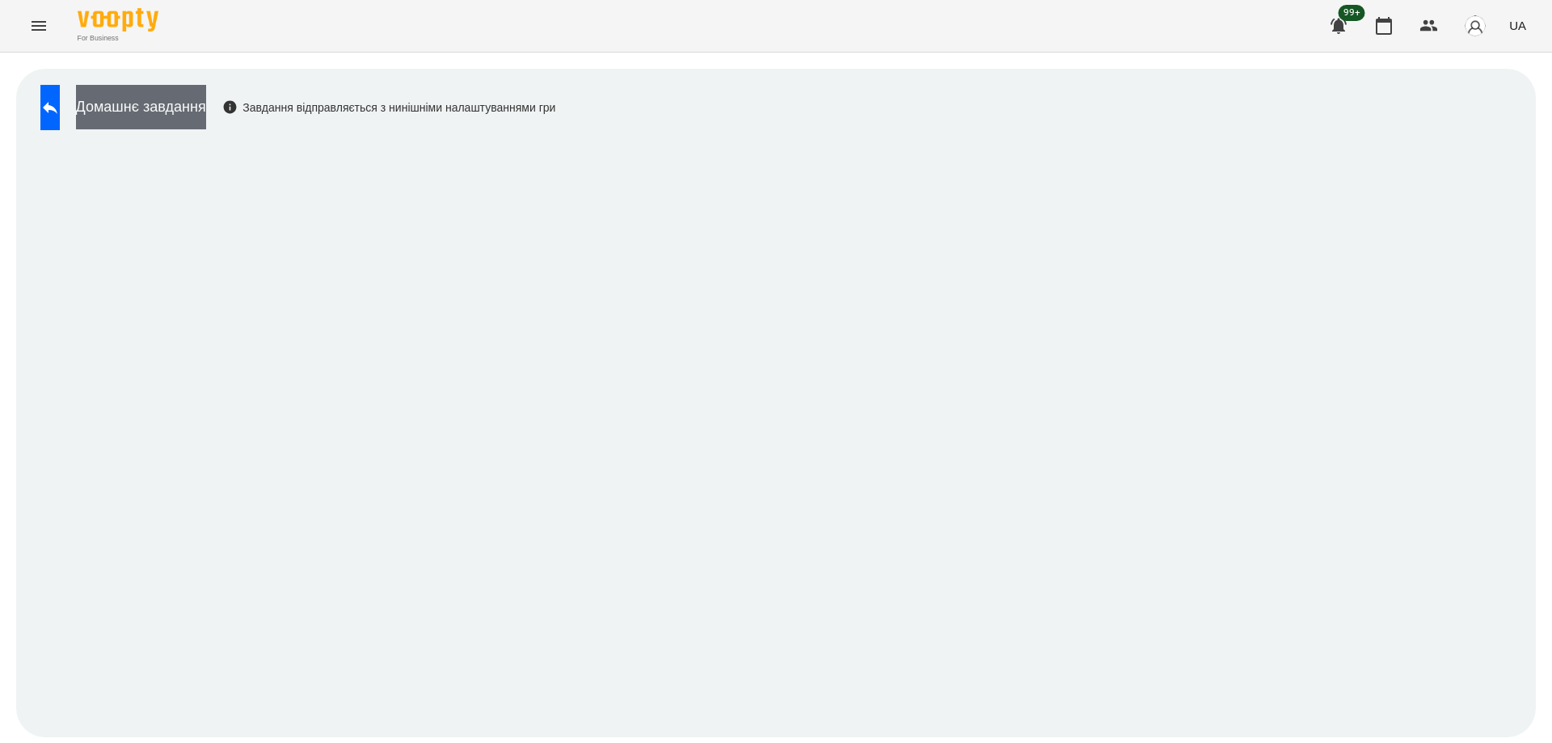
click at [206, 103] on button "Домашнє завдання" at bounding box center [141, 107] width 130 height 44
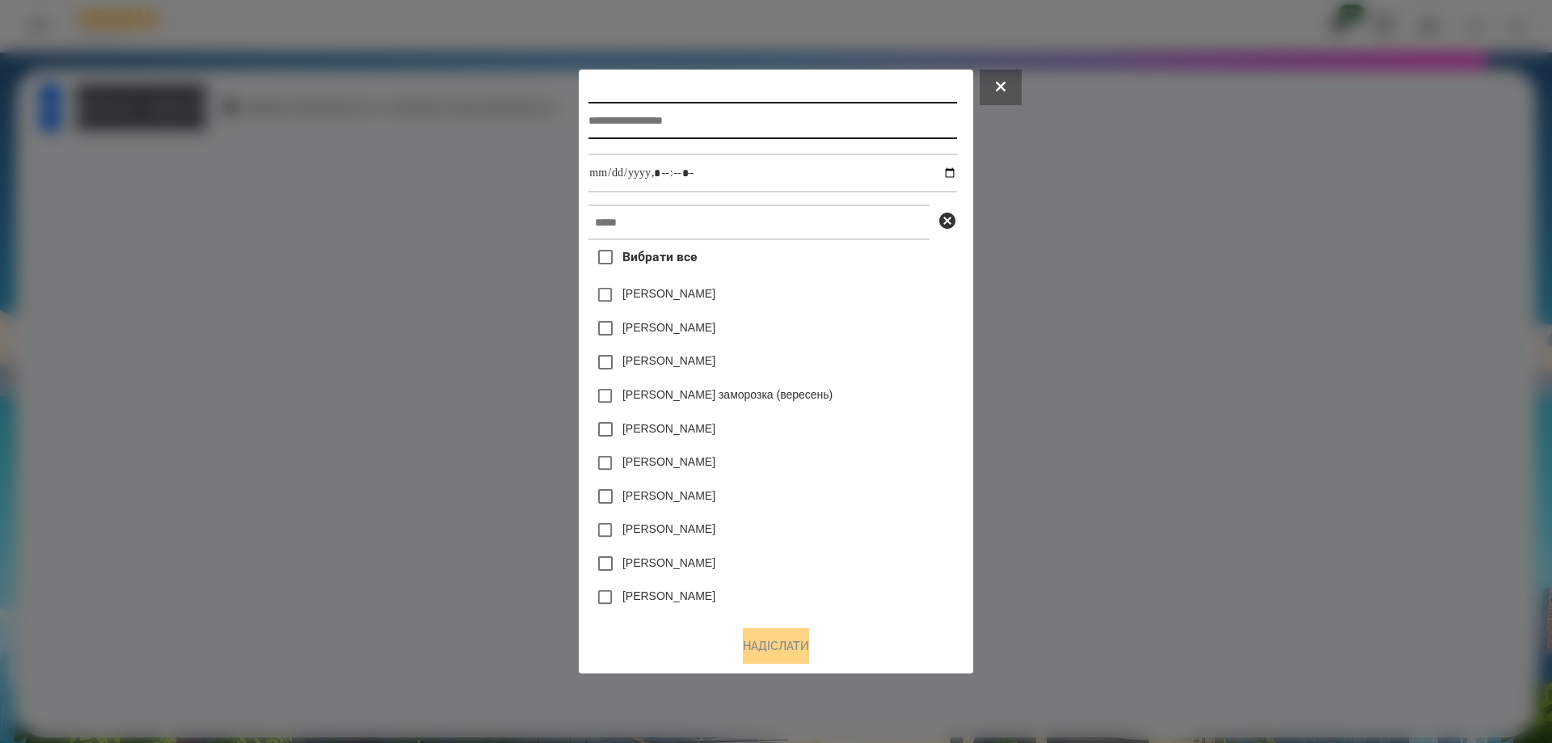
click at [650, 111] on input "text" at bounding box center [772, 120] width 368 height 37
type input "*"
click at [1021, 94] on button at bounding box center [1000, 87] width 42 height 36
